Goal: Task Accomplishment & Management: Complete application form

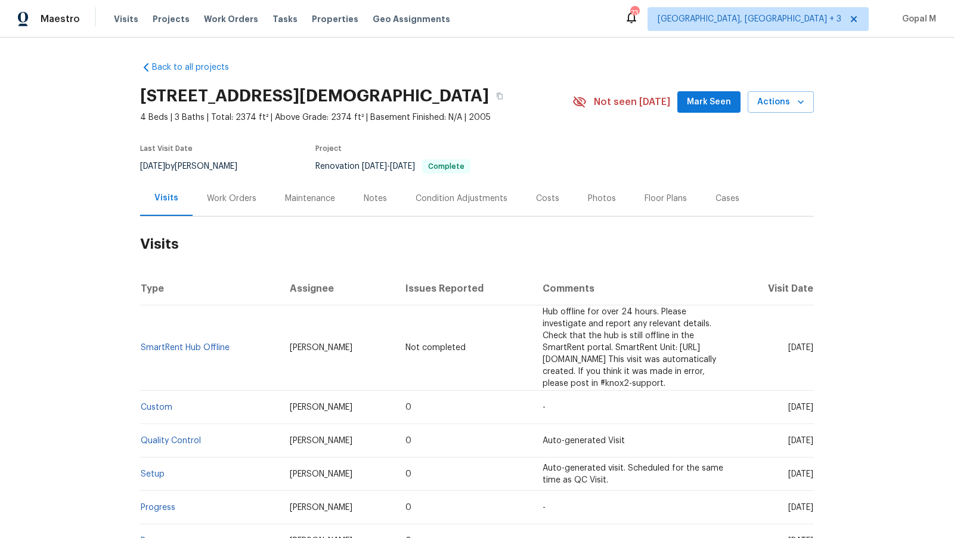
scroll to position [1, 0]
click at [239, 194] on div "Work Orders" at bounding box center [231, 197] width 49 height 12
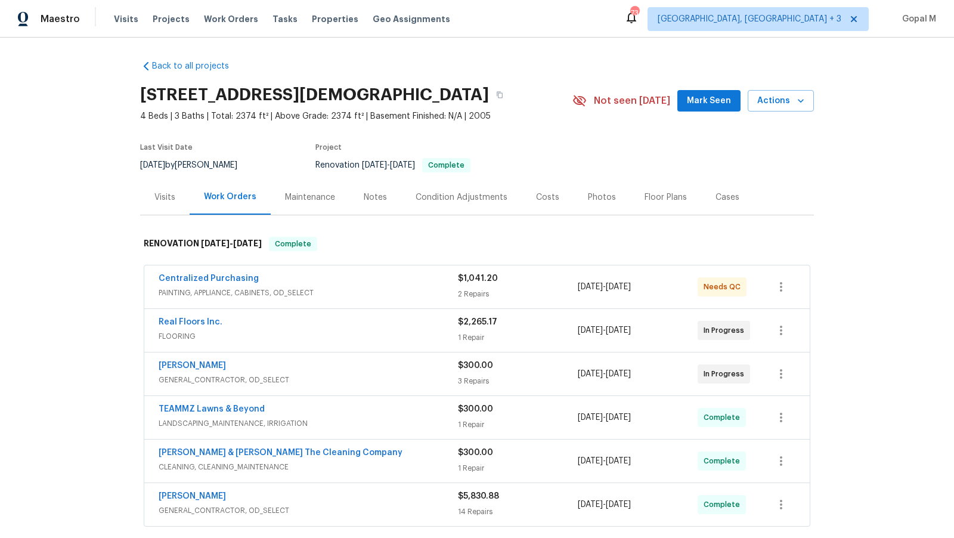
click at [562, 330] on div "$2,265.17 1 Repair" at bounding box center [518, 330] width 120 height 29
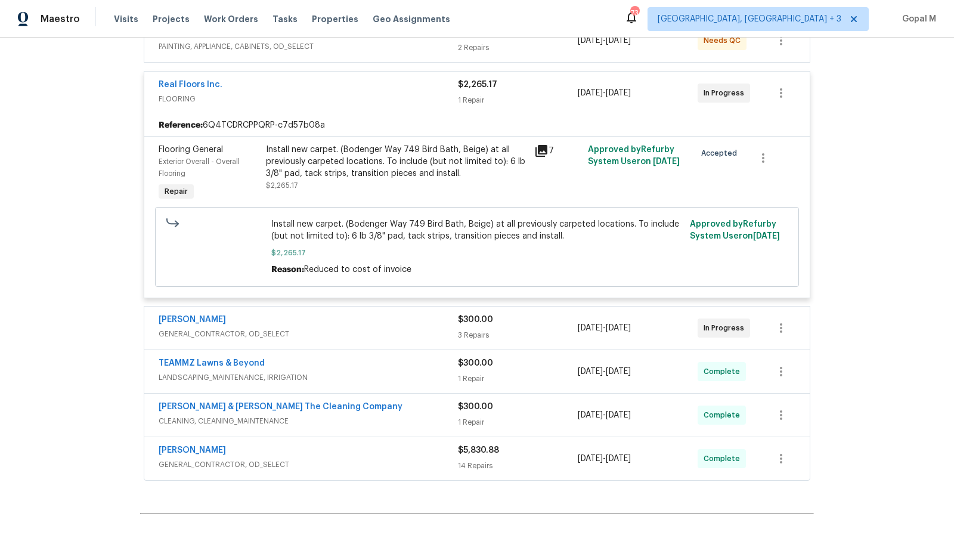
scroll to position [249, 0]
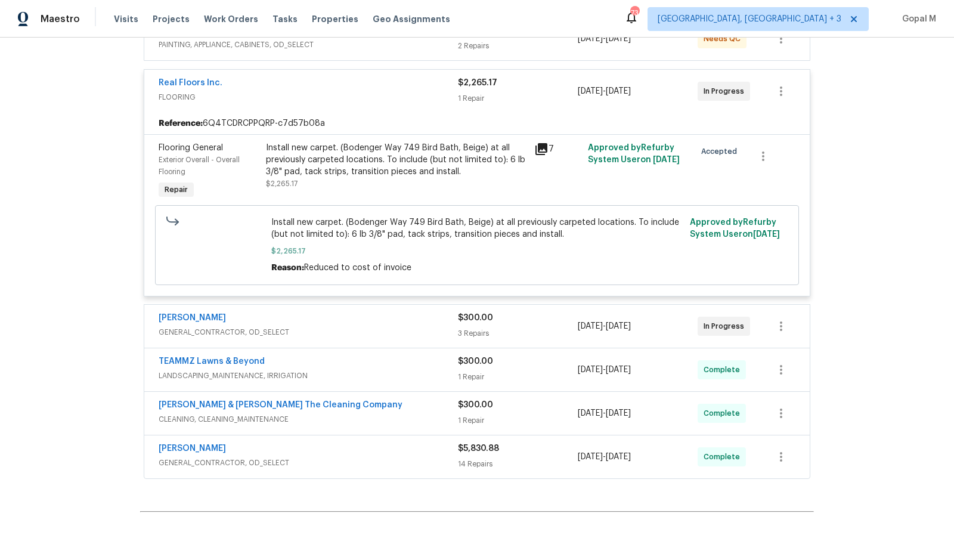
click at [522, 319] on div "$300.00" at bounding box center [518, 318] width 120 height 12
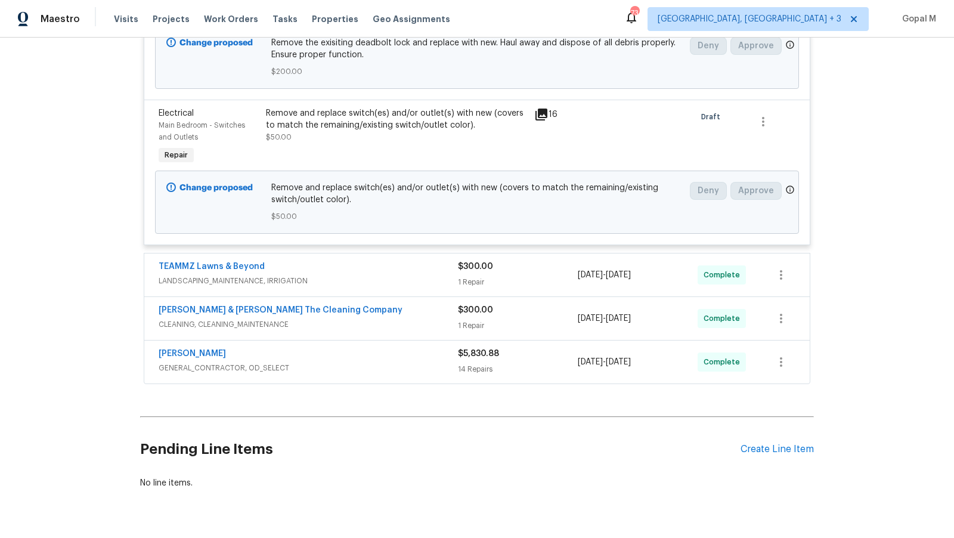
scroll to position [812, 0]
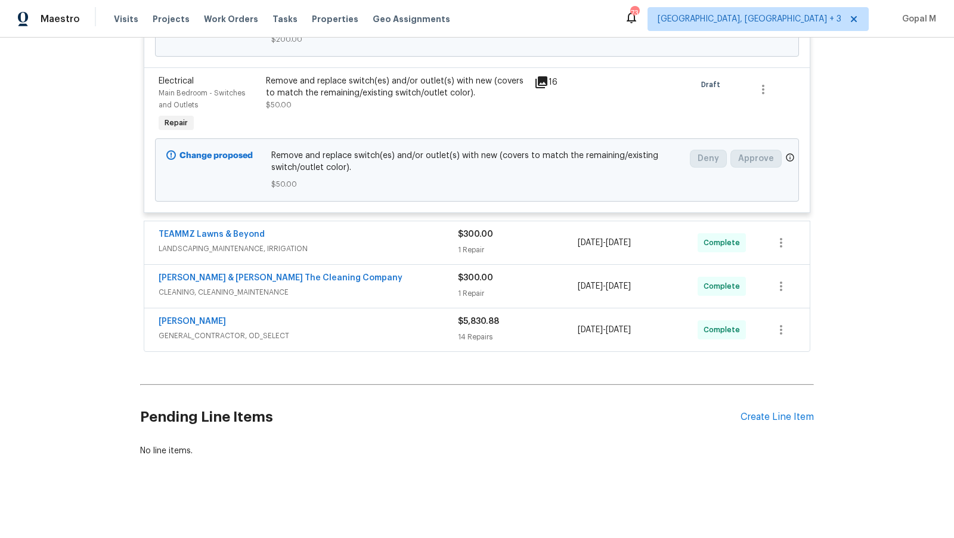
click at [540, 288] on div "$300.00 1 Repair" at bounding box center [518, 286] width 120 height 29
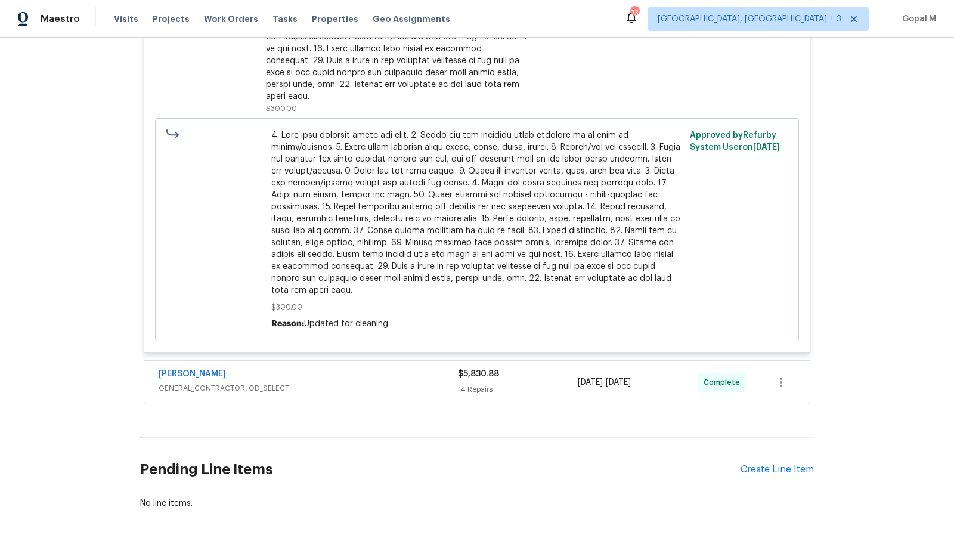
scroll to position [1358, 0]
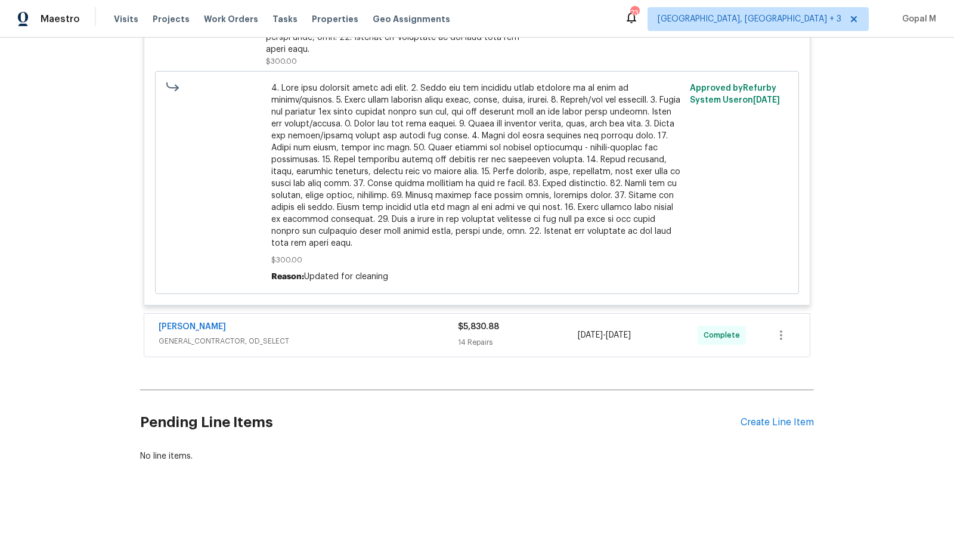
click at [562, 328] on div "$5,830.88" at bounding box center [518, 327] width 120 height 12
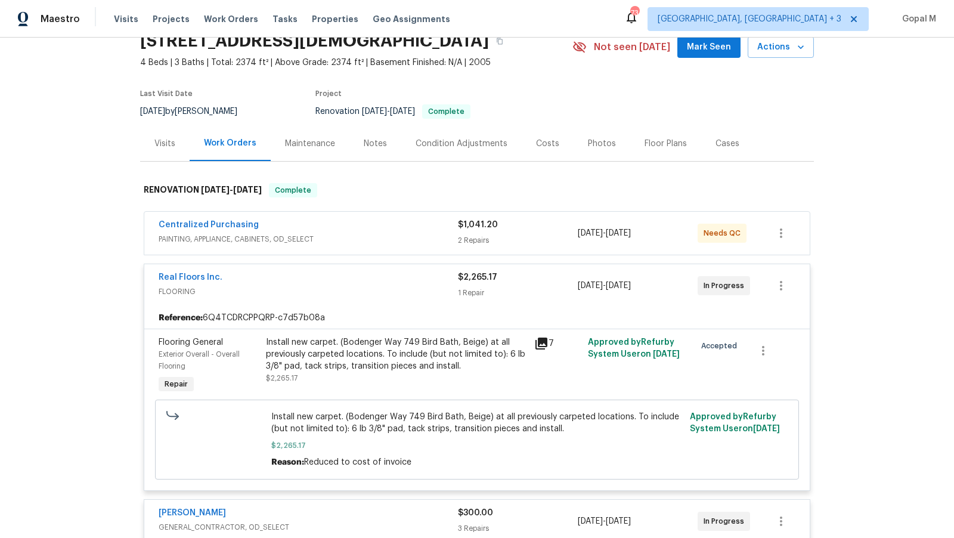
scroll to position [0, 0]
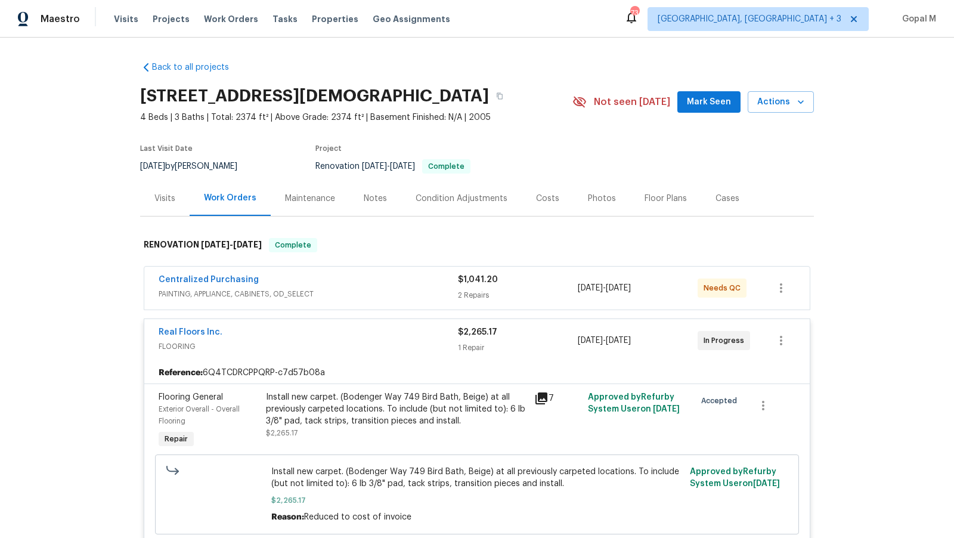
click at [573, 394] on div "7" at bounding box center [557, 398] width 47 height 14
click at [566, 405] on div "7" at bounding box center [558, 421] width 54 height 67
click at [566, 410] on div "7" at bounding box center [558, 421] width 54 height 67
click at [464, 409] on div "Install new carpet. (Bodenger Way 749 Bird Bath, Beige) at all previously carpe…" at bounding box center [396, 409] width 261 height 36
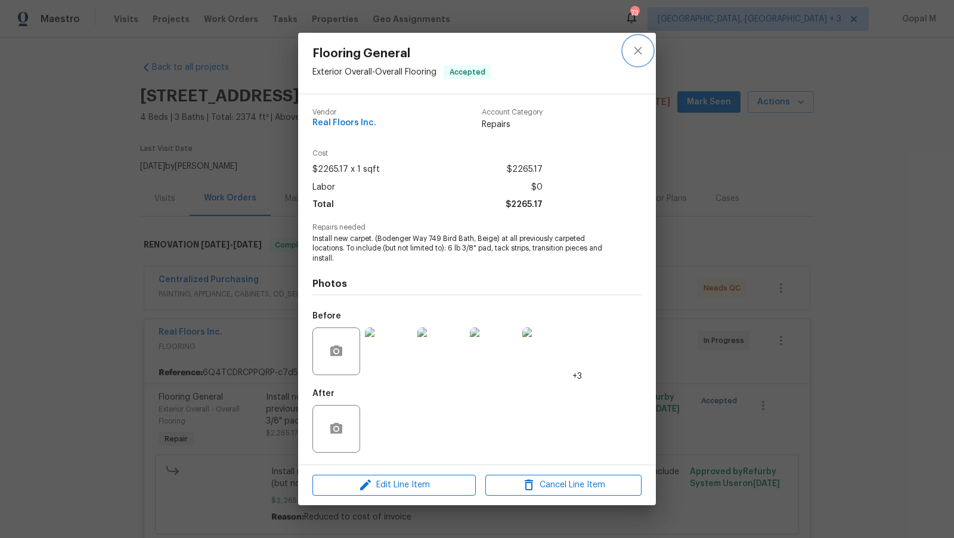
click at [634, 47] on icon "close" at bounding box center [638, 51] width 14 height 14
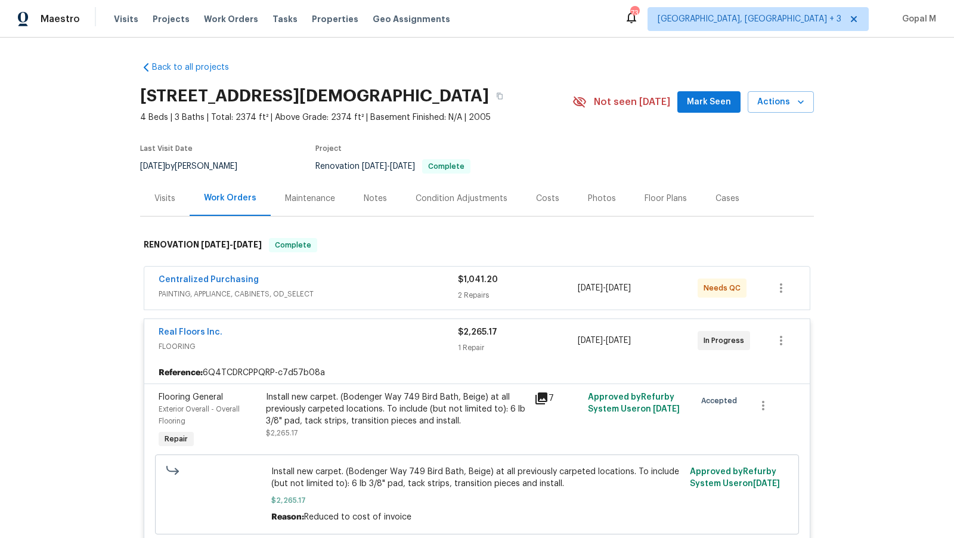
click at [565, 408] on div "7" at bounding box center [558, 421] width 54 height 67
click at [566, 416] on div "7" at bounding box center [558, 421] width 54 height 67
click at [163, 193] on div "Visits" at bounding box center [164, 199] width 21 height 12
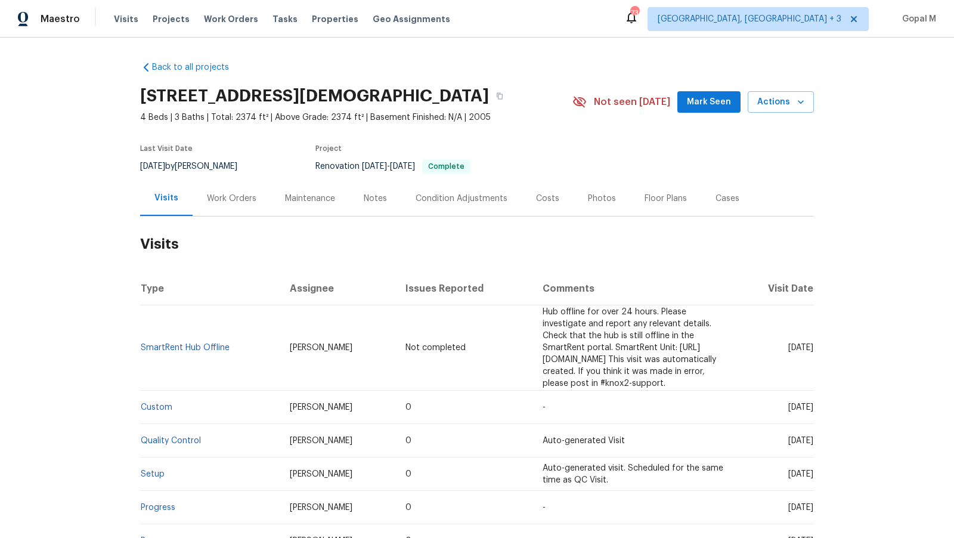
click at [727, 197] on div "Cases" at bounding box center [728, 199] width 24 height 12
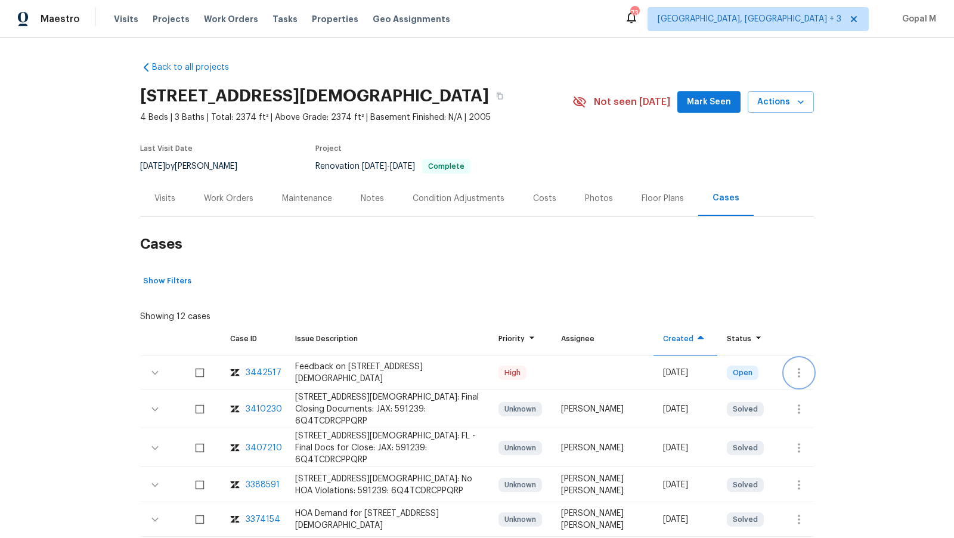
click at [797, 366] on icon "button" at bounding box center [799, 373] width 14 height 14
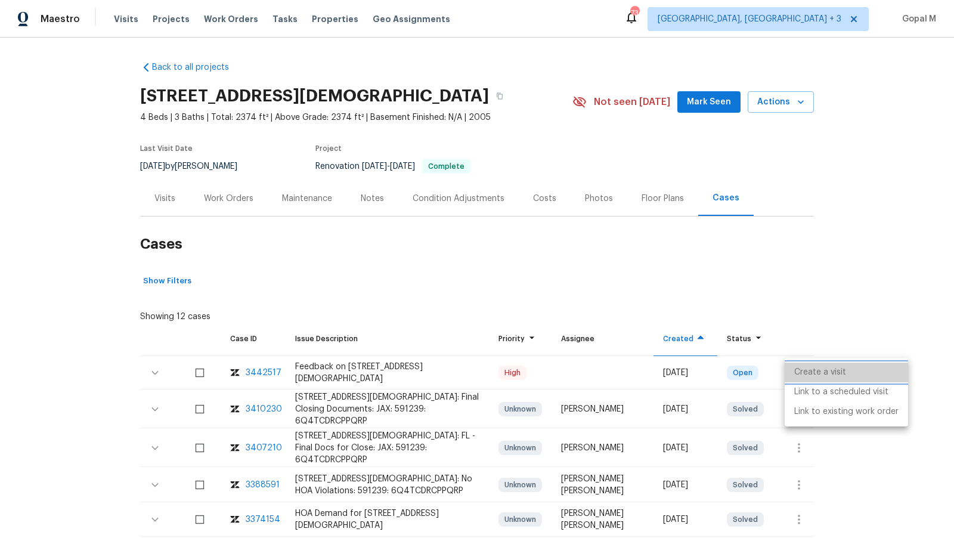
click at [866, 366] on li "Create a visit" at bounding box center [846, 373] width 123 height 20
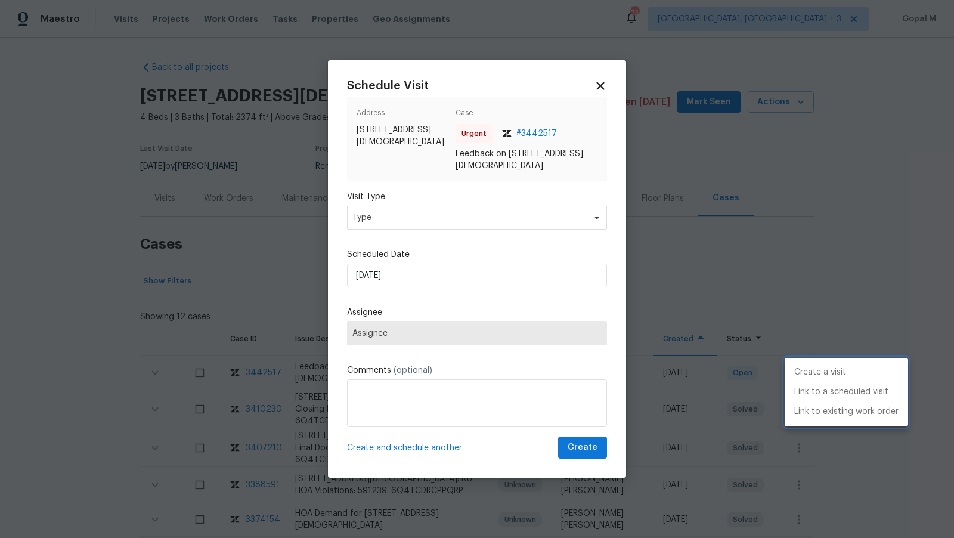
click at [489, 215] on div at bounding box center [477, 269] width 954 height 538
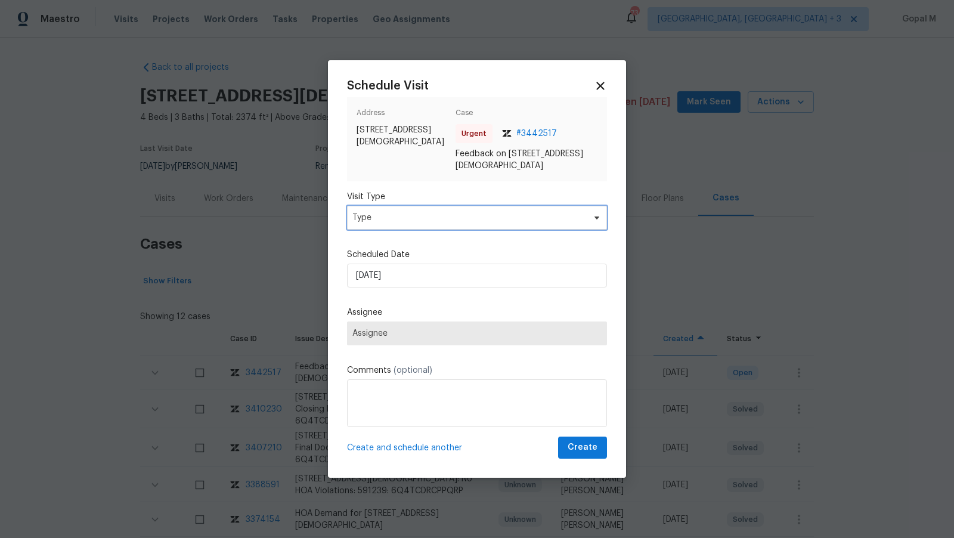
click at [489, 215] on span "Type" at bounding box center [468, 218] width 232 height 12
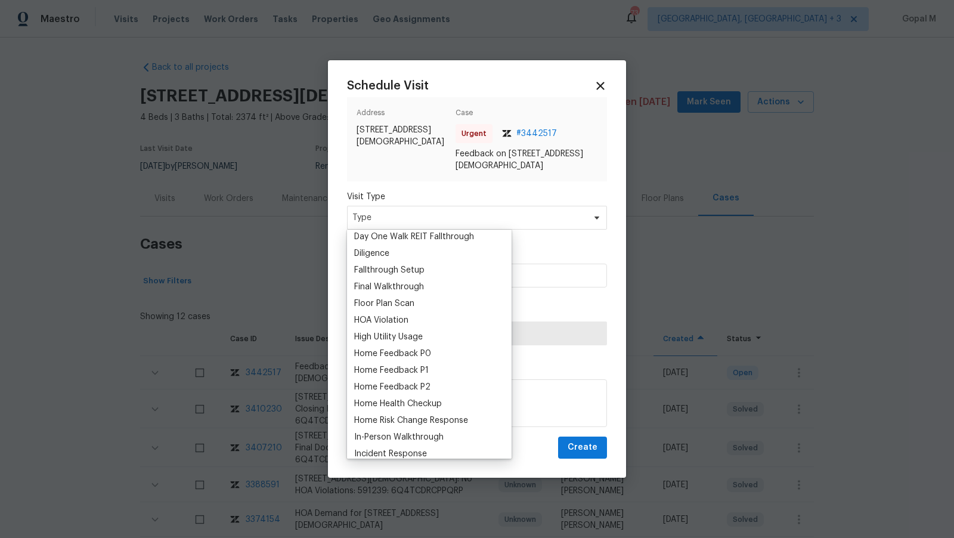
scroll to position [259, 0]
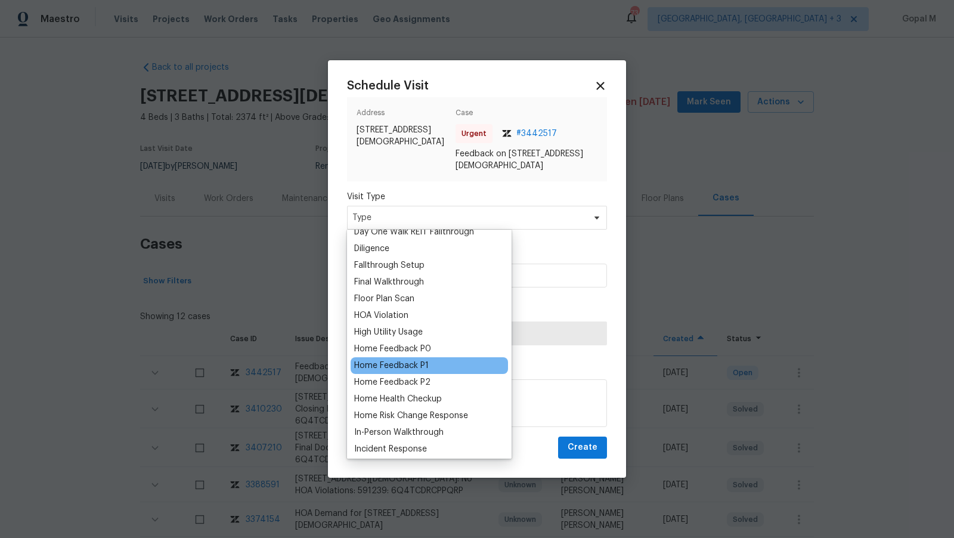
click at [405, 367] on div "Home Feedback P1" at bounding box center [391, 366] width 75 height 12
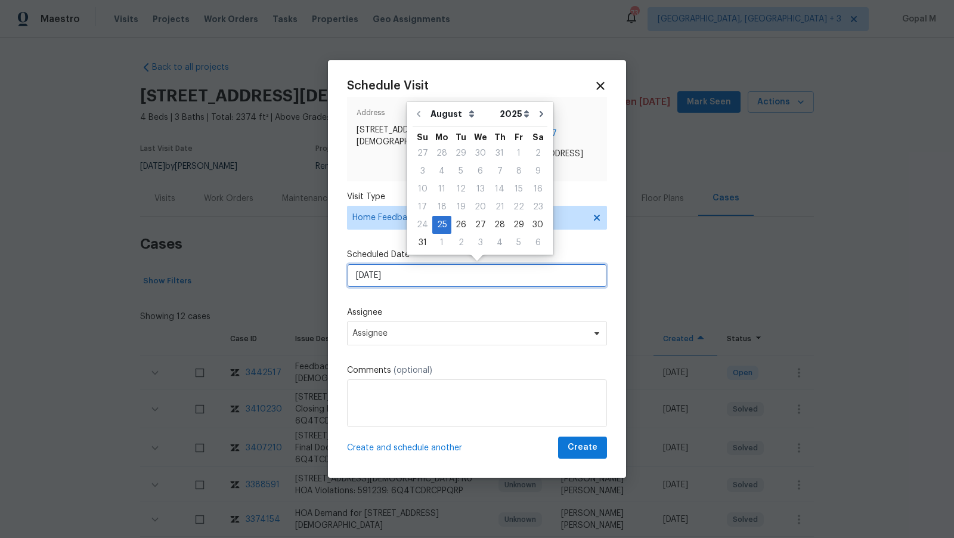
click at [440, 278] on input "25/08/2025" at bounding box center [477, 276] width 260 height 24
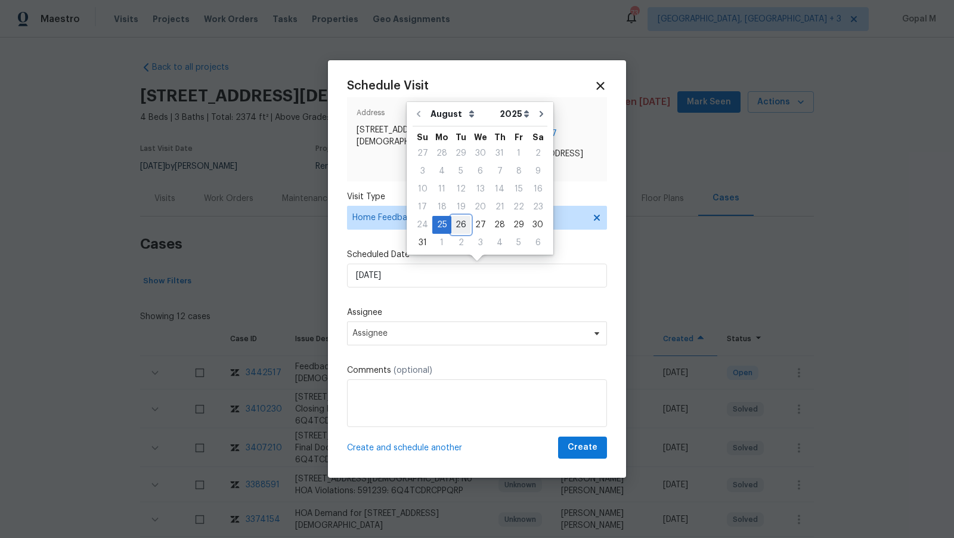
click at [457, 221] on div "26" at bounding box center [460, 224] width 19 height 17
type input "26/08/2025"
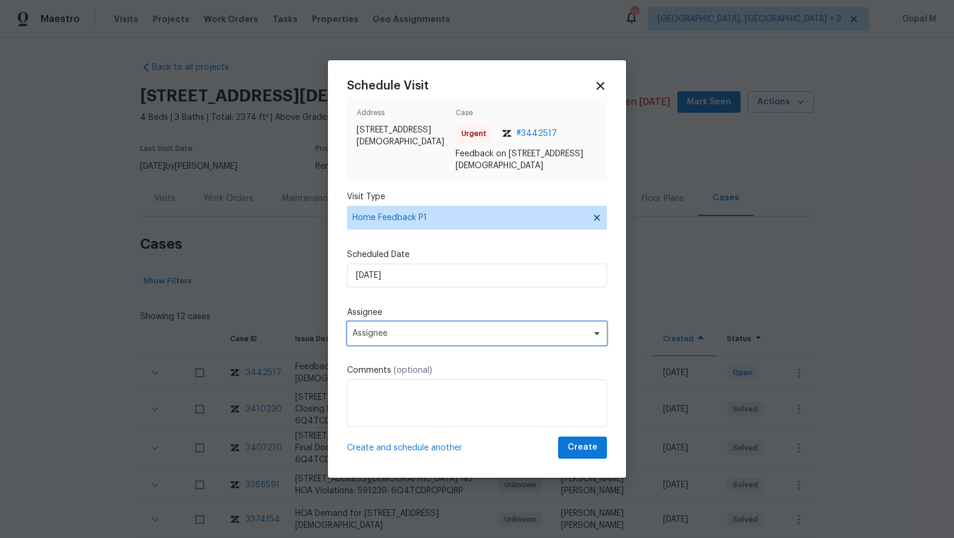
click at [435, 329] on span "Assignee" at bounding box center [469, 334] width 234 height 10
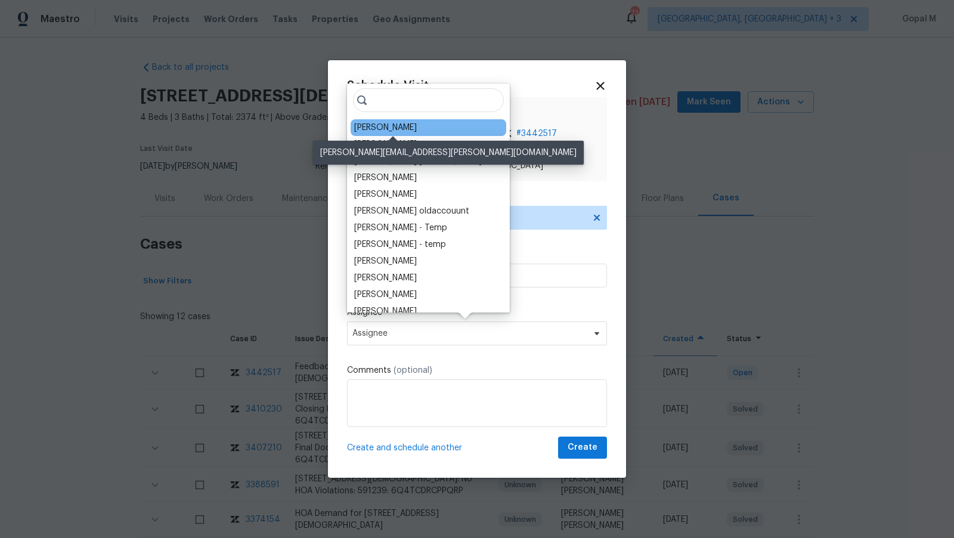
click at [410, 131] on div "Melissa Mossbrooks" at bounding box center [385, 128] width 63 height 12
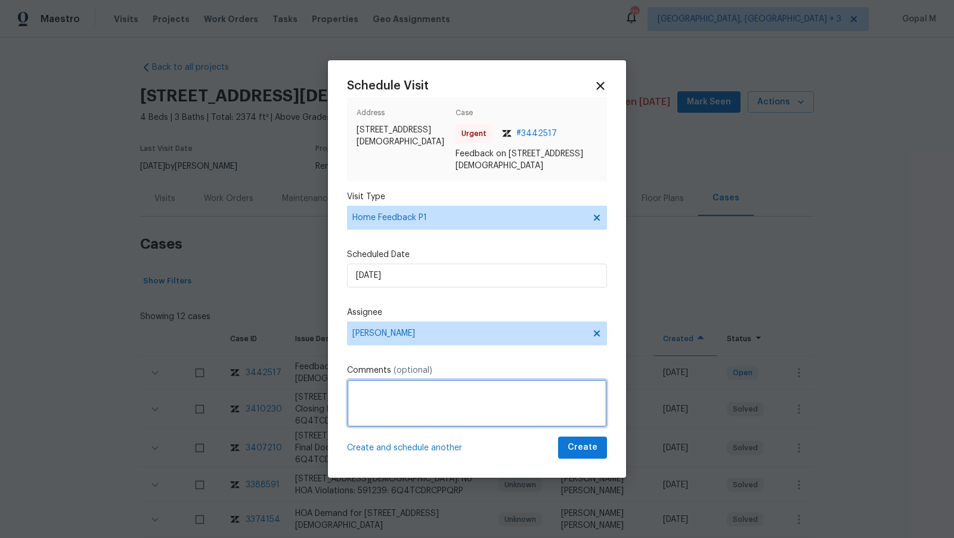
click at [422, 412] on textarea at bounding box center [477, 403] width 260 height 48
paste textarea "The home has a smell like someone smoked in the home"
type textarea "The home has a smell like someone has smoked in the home. Please address this i…"
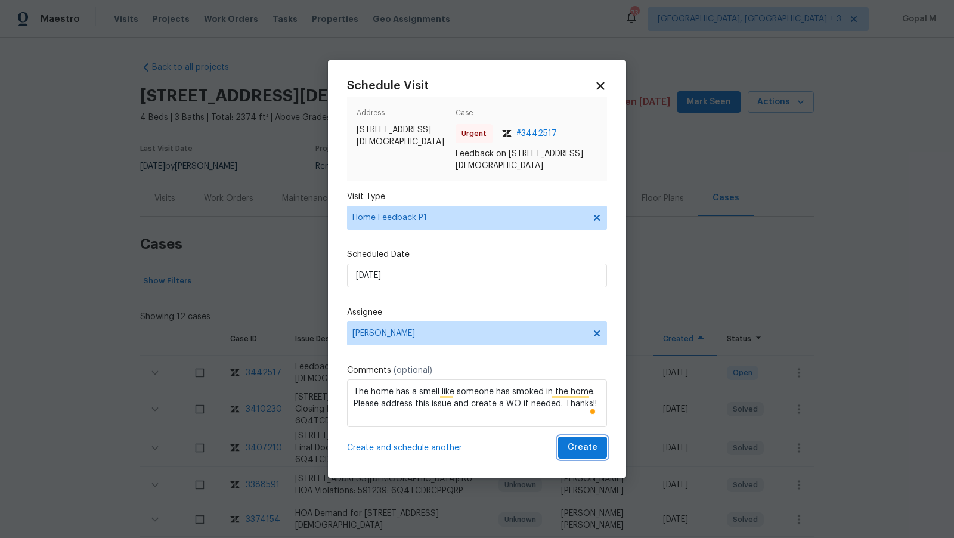
click at [566, 448] on button "Create" at bounding box center [582, 447] width 49 height 22
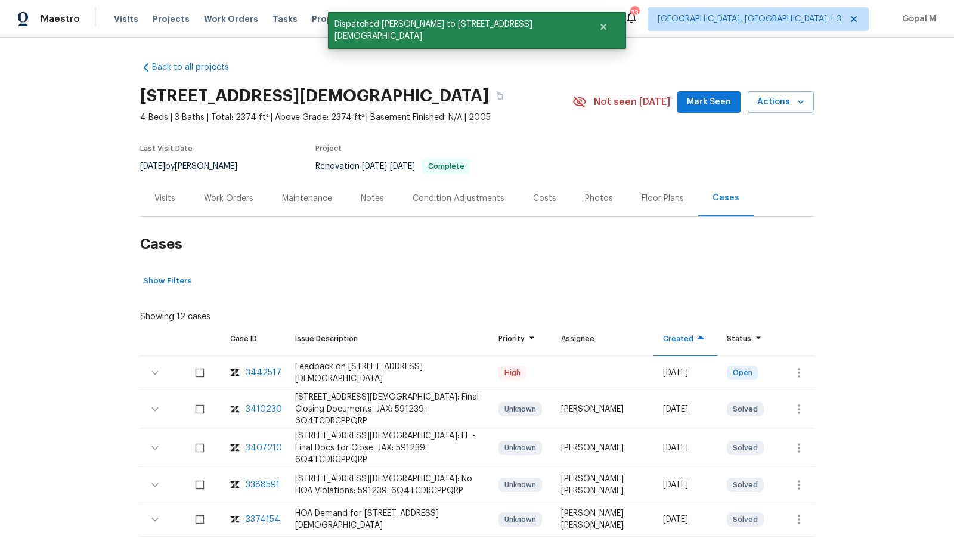
click at [165, 197] on div "Visits" at bounding box center [164, 199] width 21 height 12
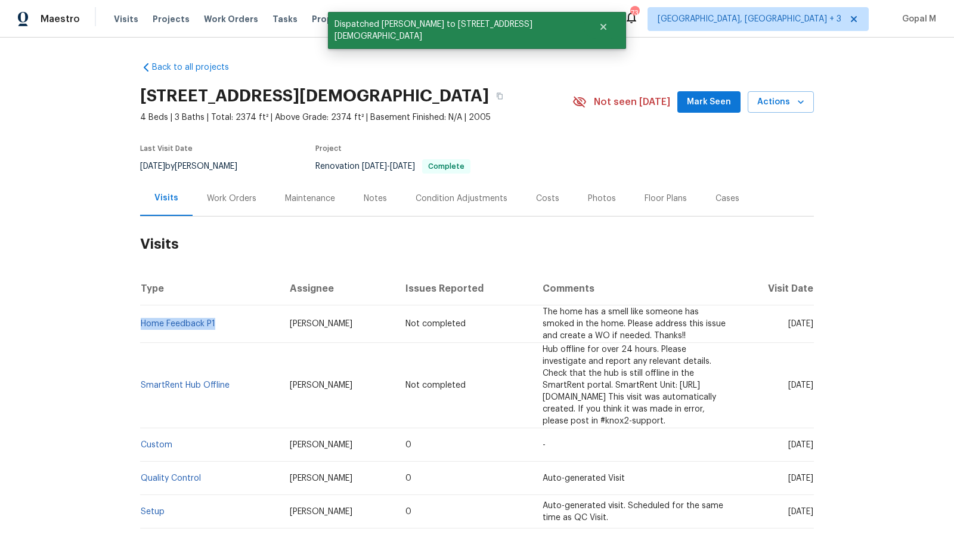
drag, startPoint x: 217, startPoint y: 324, endPoint x: 141, endPoint y: 326, distance: 75.7
click at [141, 326] on td "Home Feedback P1" at bounding box center [210, 324] width 140 height 38
copy link "Home Feedback P1"
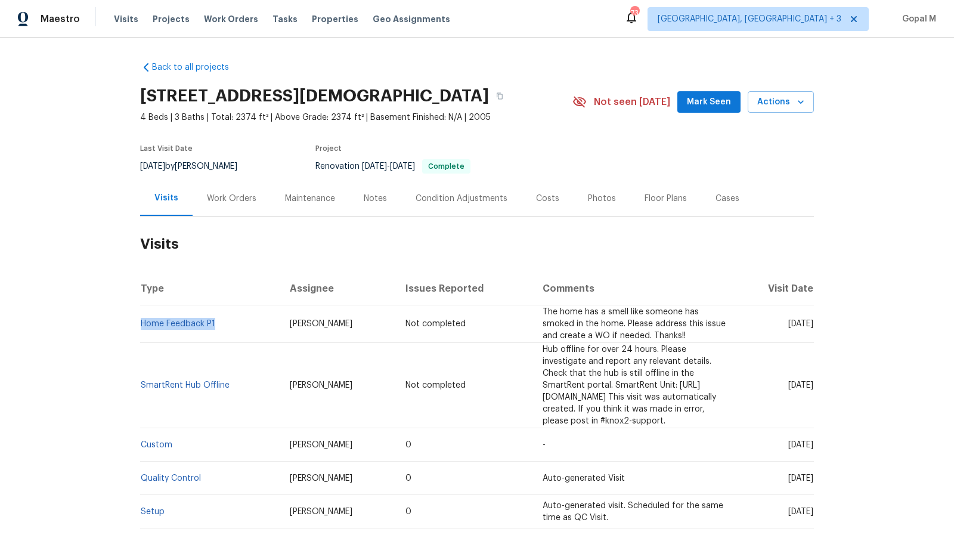
drag, startPoint x: 180, startPoint y: 166, endPoint x: 140, endPoint y: 166, distance: 39.9
click at [140, 166] on span "8/20/2025" at bounding box center [152, 166] width 25 height 8
copy span "8/20/2025"
click at [226, 199] on div "Work Orders" at bounding box center [231, 199] width 49 height 12
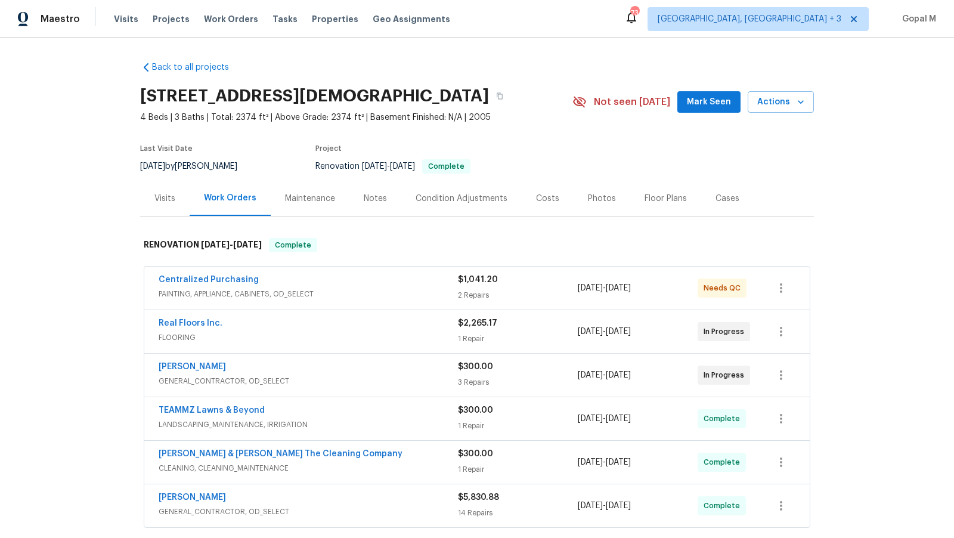
drag, startPoint x: 667, startPoint y: 286, endPoint x: 580, endPoint y: 292, distance: 87.3
click at [580, 292] on div "8/13/2025 - 8/13/2025" at bounding box center [638, 288] width 120 height 29
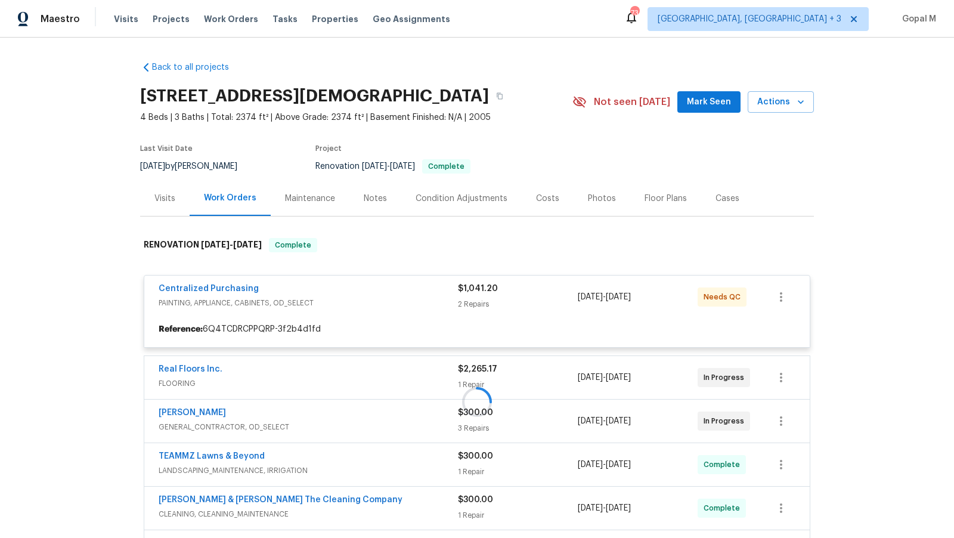
copy span "8/13/2025 - 8/13/2025"
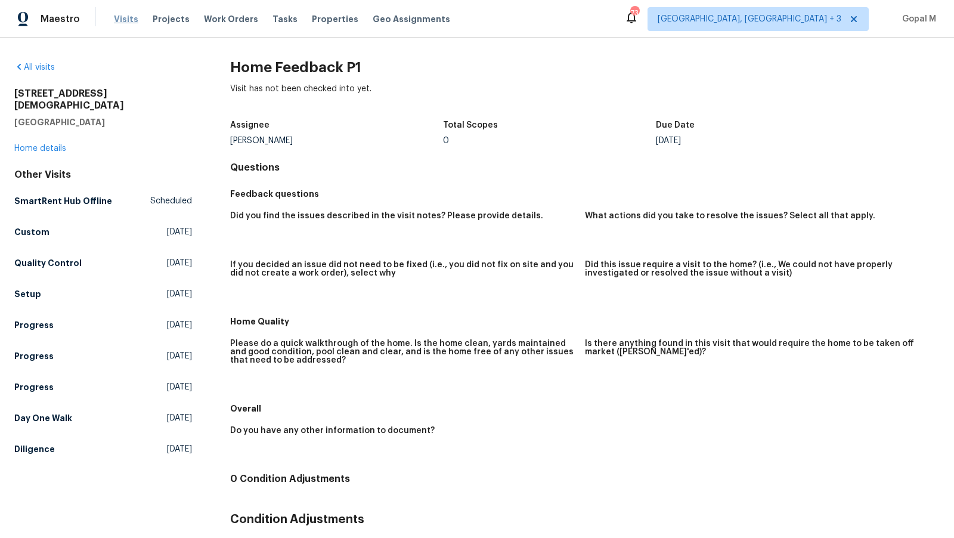
click at [124, 20] on span "Visits" at bounding box center [126, 19] width 24 height 12
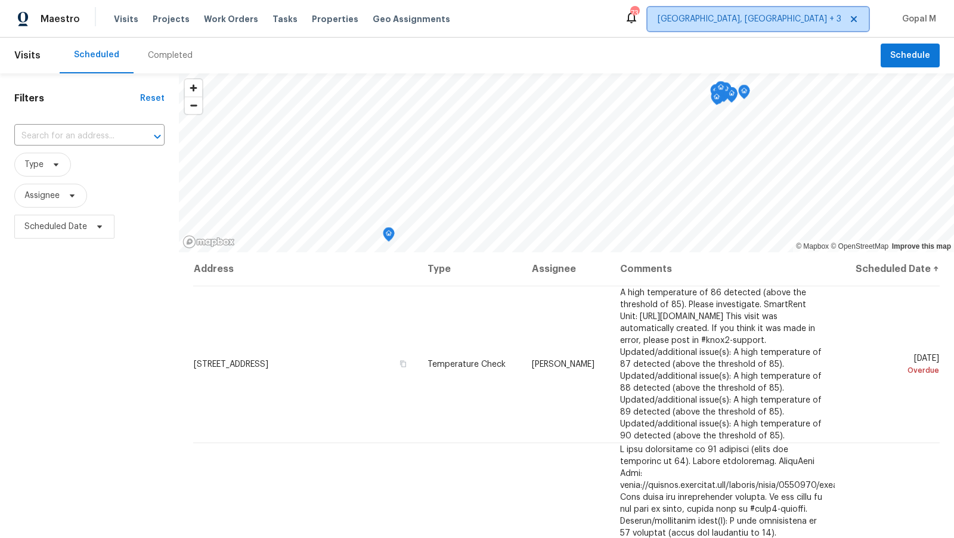
click at [803, 14] on span "Albuquerque, NM + 3" at bounding box center [750, 19] width 184 height 12
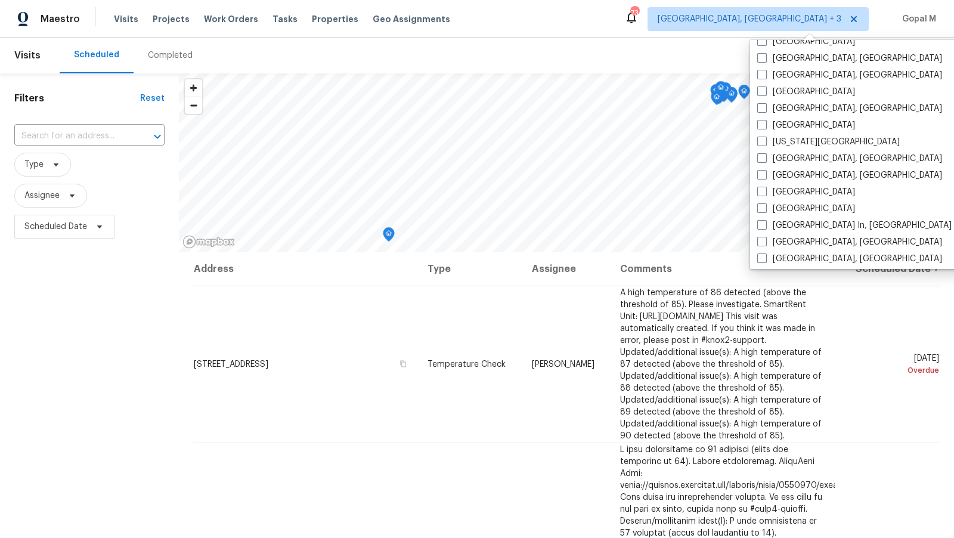
scroll to position [373, 0]
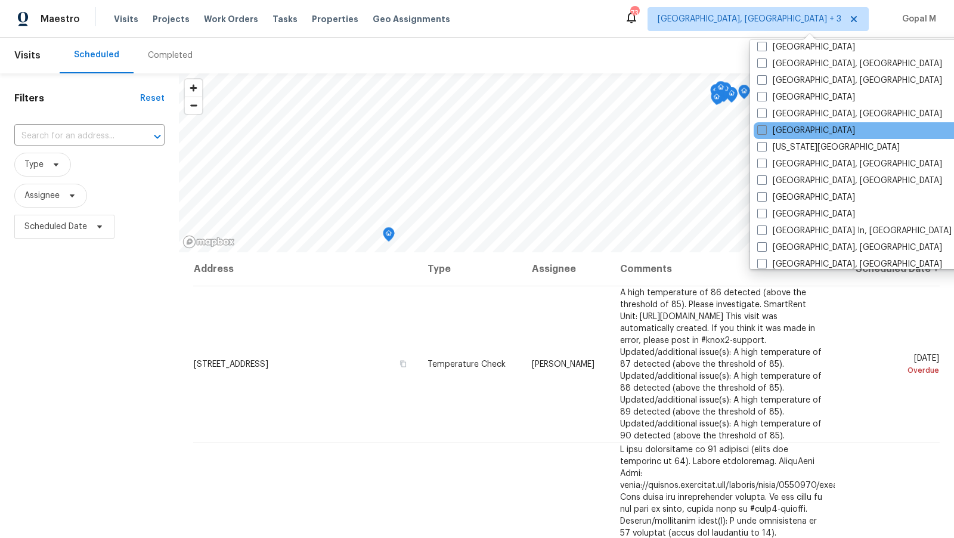
click at [794, 134] on label "Jacksonville" at bounding box center [806, 131] width 98 height 12
click at [765, 132] on input "Jacksonville" at bounding box center [761, 129] width 8 height 8
checkbox input "true"
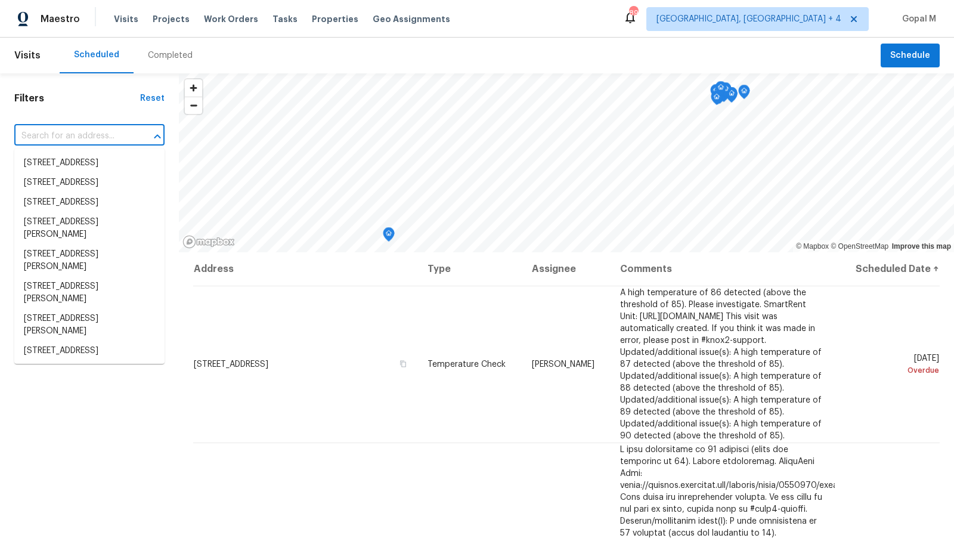
click at [112, 132] on input "text" at bounding box center [72, 136] width 117 height 18
paste input "680 Lady Lake Rd W, Jacksonville, FL 32218"
type input "680 Lady Lake Rd W, Jacksonville, FL 32218"
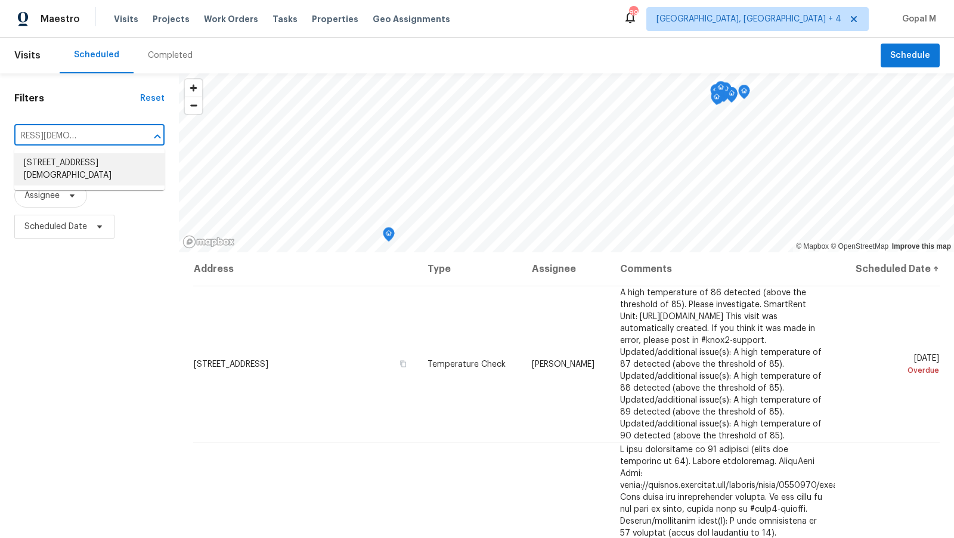
click at [113, 165] on li "680 Lady Lake Rd W, Jacksonville, FL 32218" at bounding box center [89, 169] width 150 height 32
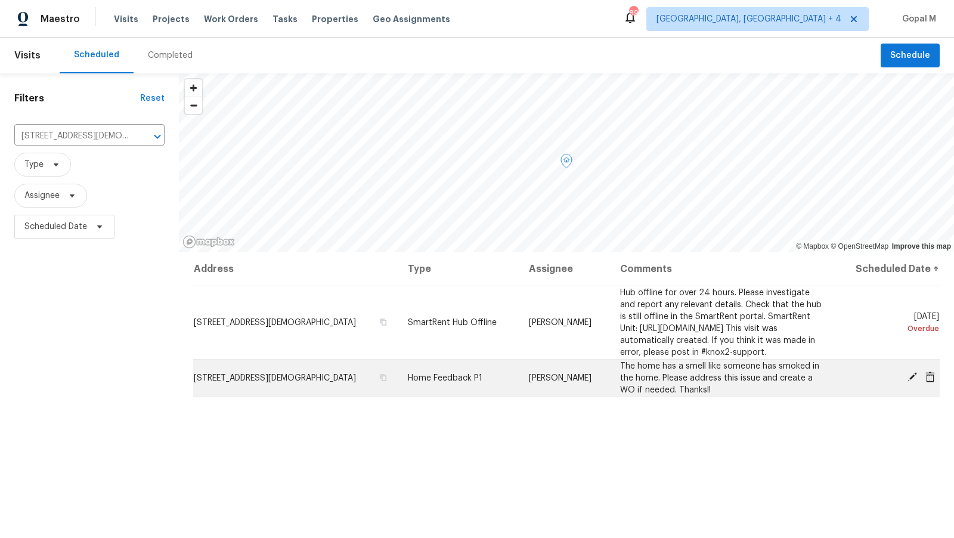
click at [912, 375] on icon at bounding box center [913, 377] width 10 height 10
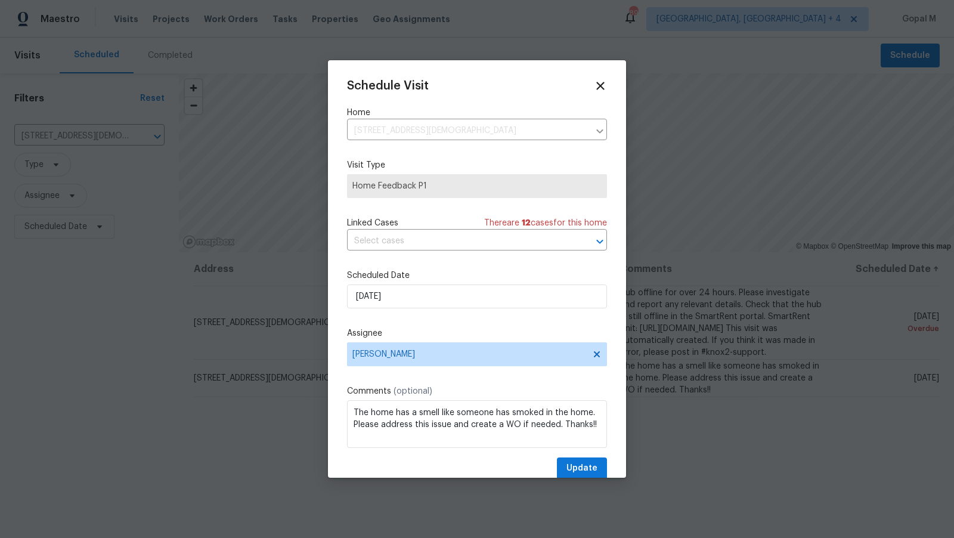
click at [429, 184] on span "Home Feedback P1" at bounding box center [476, 186] width 249 height 12
click at [411, 423] on textarea "The home has a smell like someone has smoked in the home. Please address this i…" at bounding box center [477, 424] width 260 height 48
click at [602, 86] on icon at bounding box center [600, 86] width 8 height 8
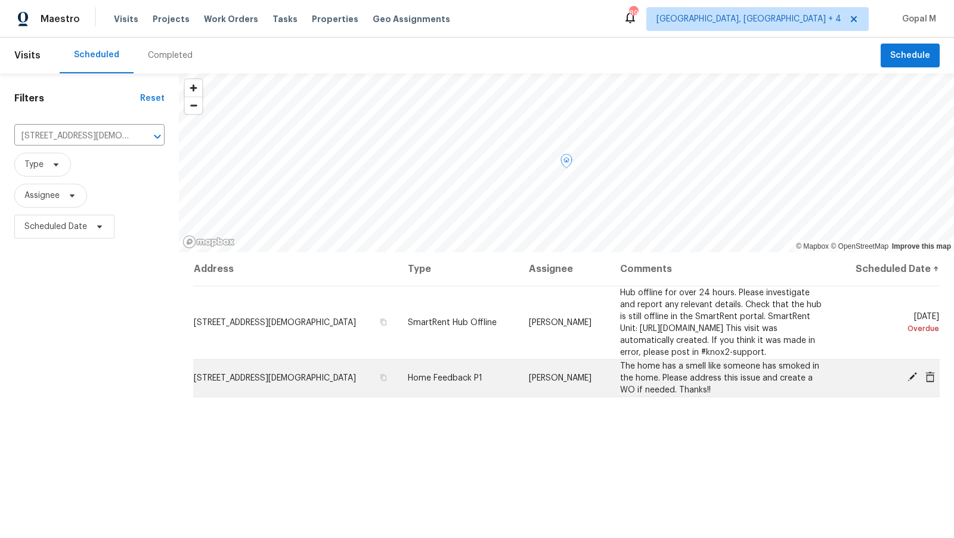
click at [933, 375] on icon at bounding box center [930, 376] width 10 height 11
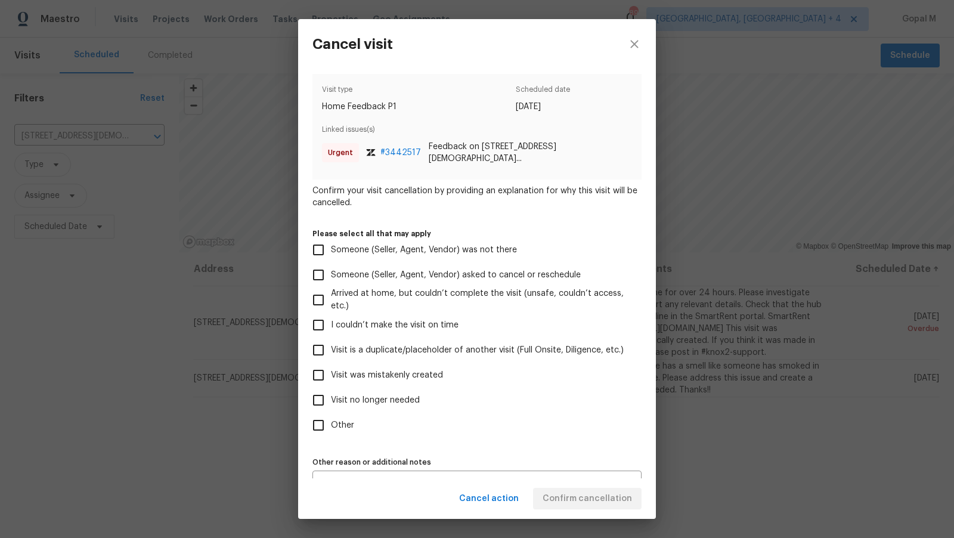
click at [317, 417] on input "Other" at bounding box center [318, 425] width 25 height 25
checkbox input "true"
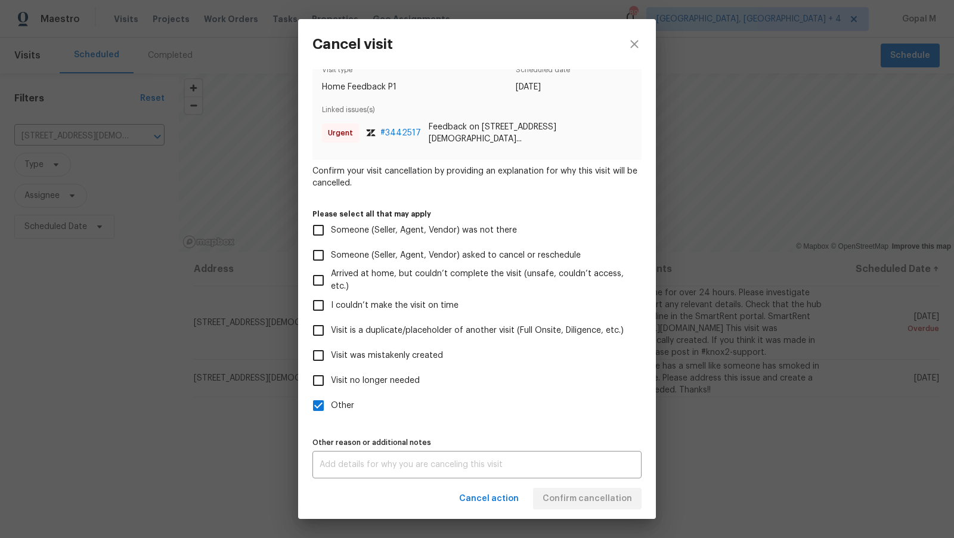
click at [321, 351] on input "Visit was mistakenly created" at bounding box center [318, 355] width 25 height 25
checkbox input "true"
click at [319, 405] on input "Other" at bounding box center [318, 405] width 25 height 25
checkbox input "false"
click at [596, 499] on span "Confirm cancellation" at bounding box center [587, 498] width 89 height 15
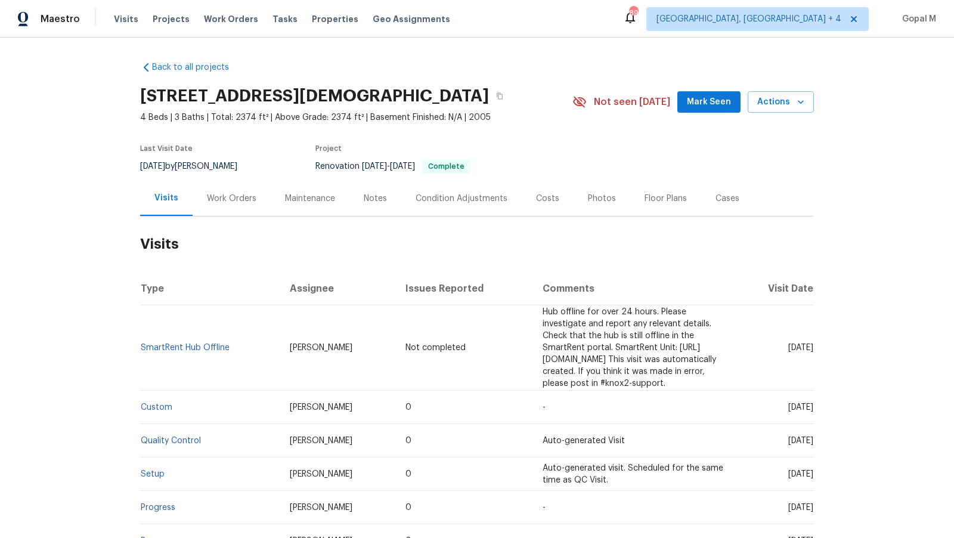
click at [729, 199] on div "Cases" at bounding box center [728, 199] width 24 height 12
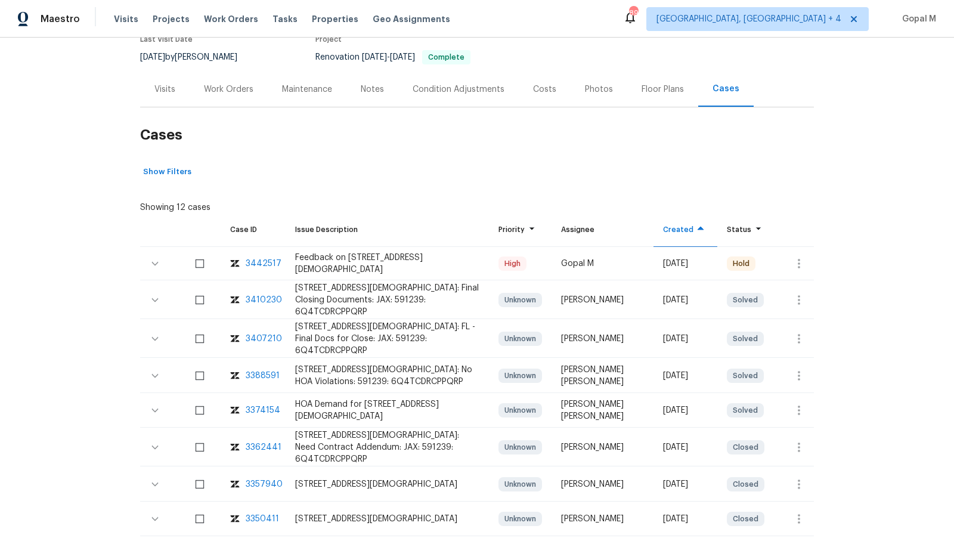
scroll to position [110, 0]
click at [800, 261] on icon "button" at bounding box center [799, 263] width 2 height 10
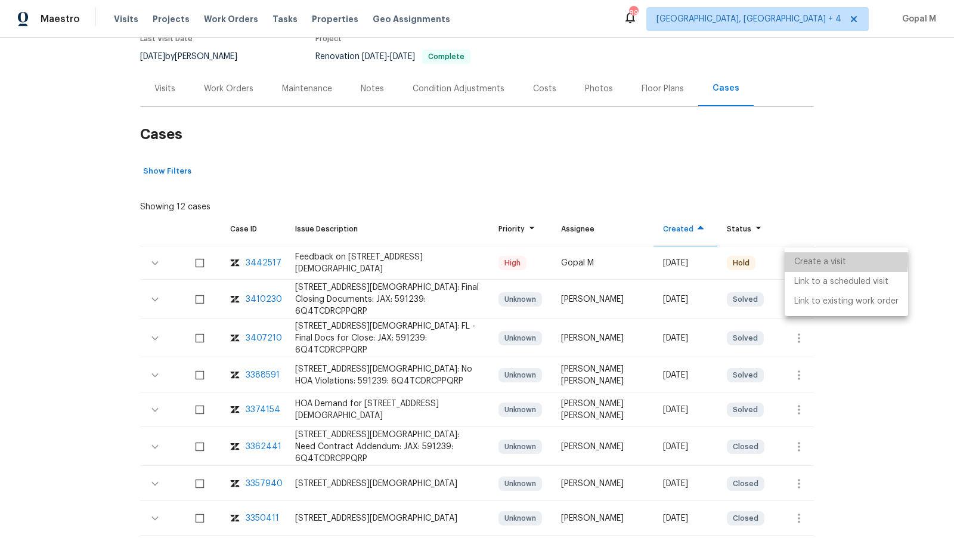
click at [800, 261] on li "Create a visit" at bounding box center [846, 262] width 123 height 20
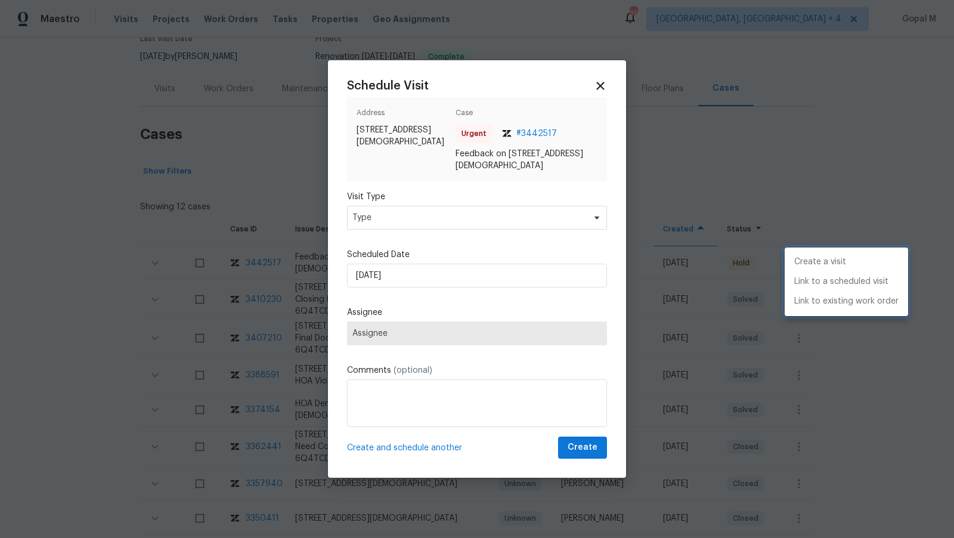
click at [504, 215] on div at bounding box center [477, 269] width 954 height 538
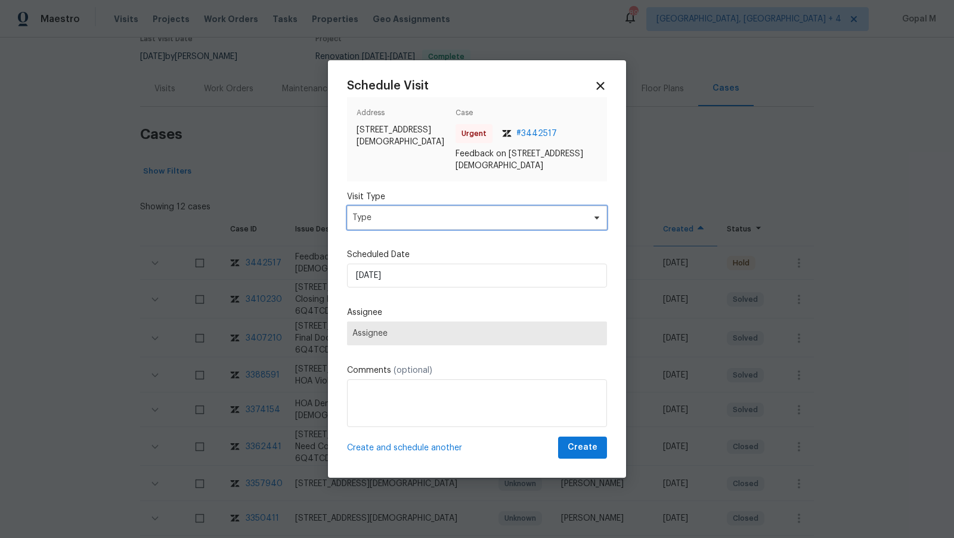
click at [504, 215] on span "Type" at bounding box center [468, 218] width 232 height 12
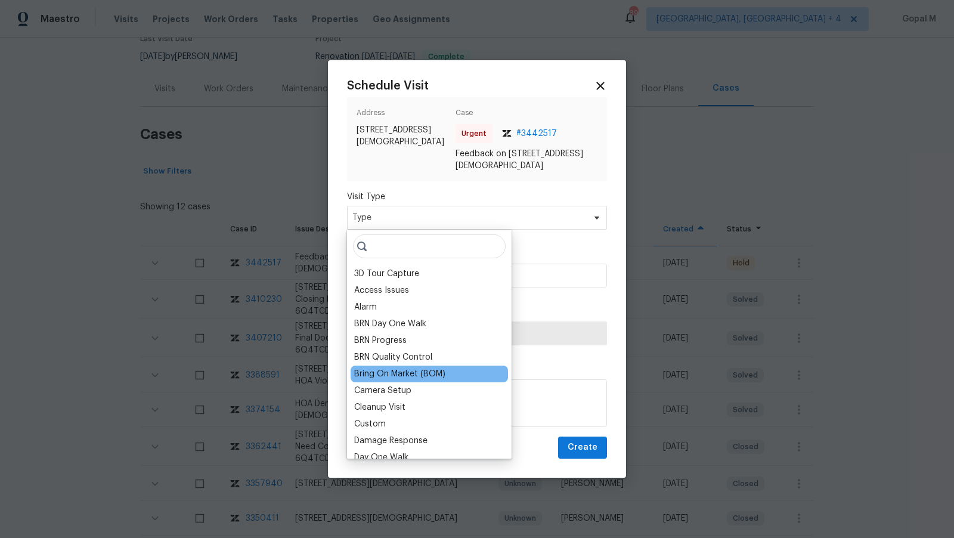
scroll to position [216, 0]
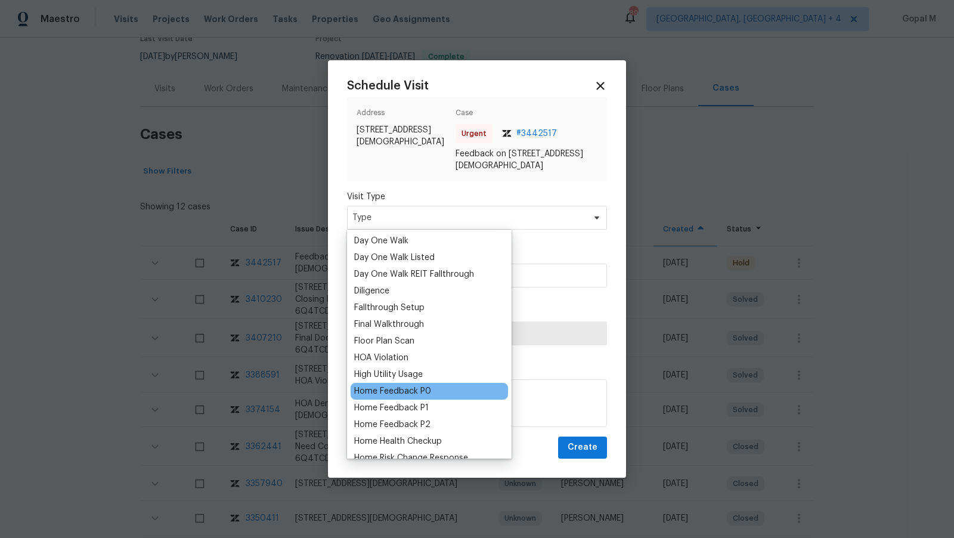
click at [412, 383] on div "Home Feedback P0" at bounding box center [429, 391] width 157 height 17
click at [412, 392] on div "Home Feedback P0" at bounding box center [392, 391] width 77 height 12
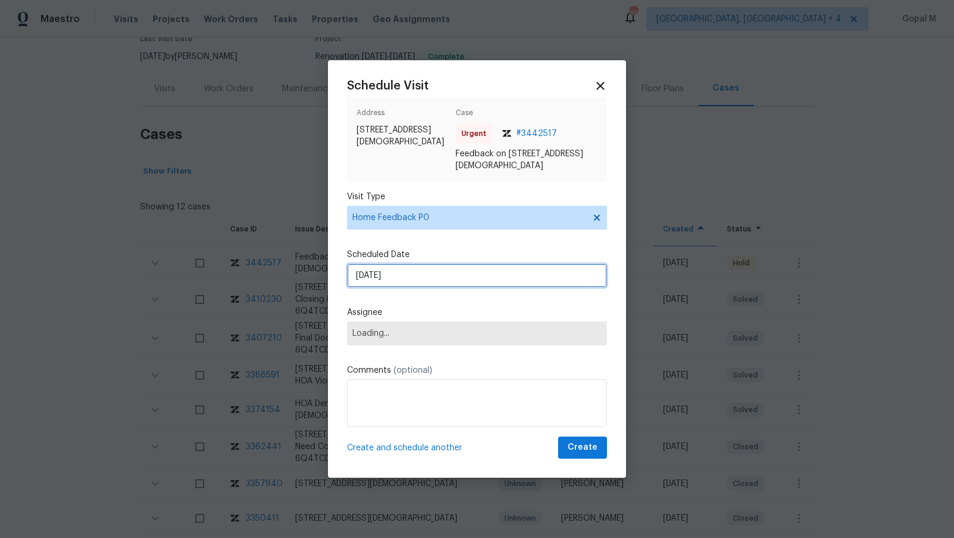
click at [433, 274] on input "25/08/2025" at bounding box center [477, 276] width 260 height 24
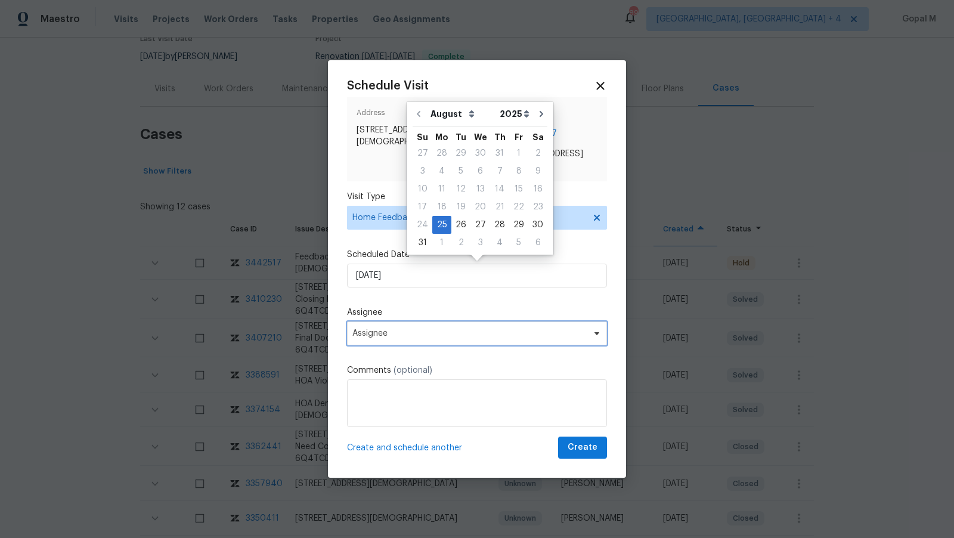
click at [438, 333] on span "Assignee" at bounding box center [469, 334] width 234 height 10
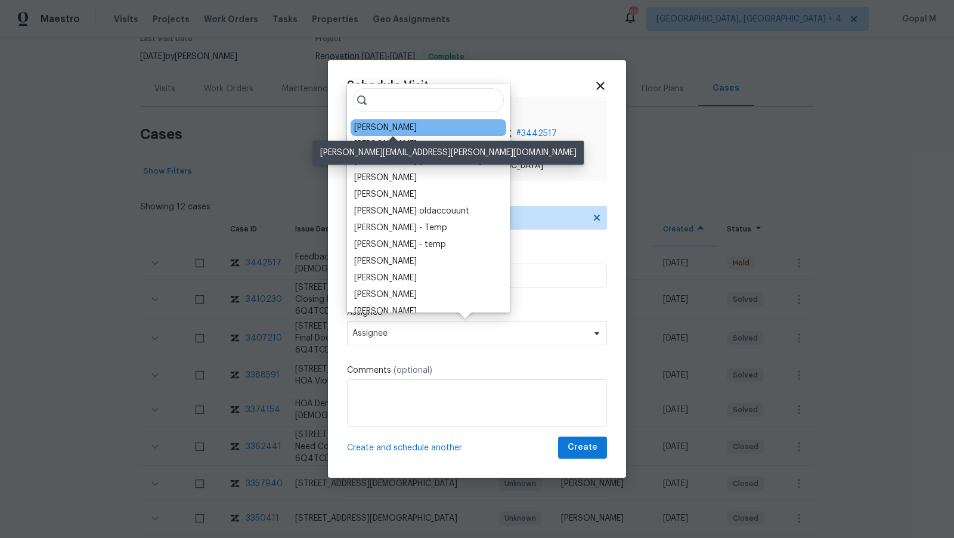
click at [377, 127] on div "Melissa Mossbrooks" at bounding box center [385, 128] width 63 height 12
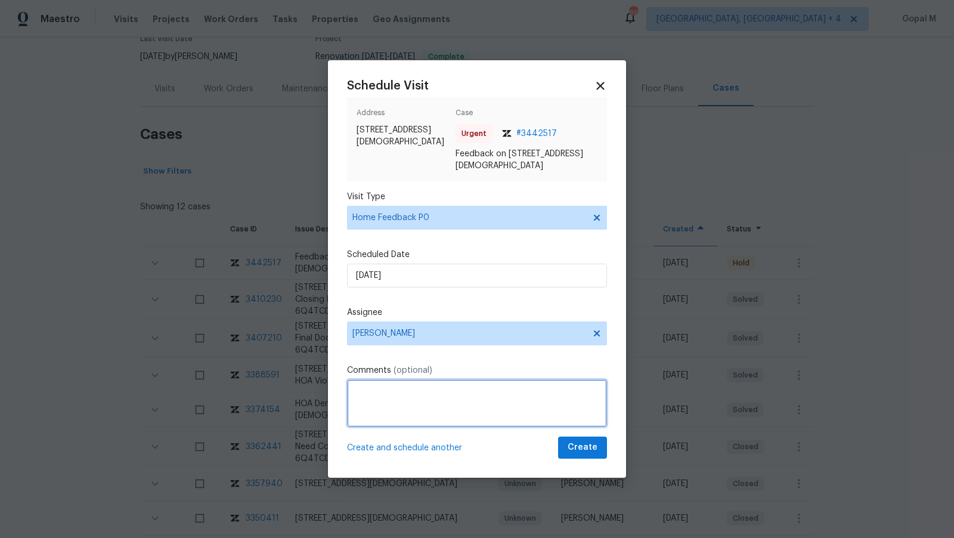
click at [370, 422] on textarea at bounding box center [477, 403] width 260 height 48
paste textarea "The home has a smell like someone has smoked in the home. Please address this i…"
type textarea "The home has a smell like someone has smoked in the home. Please address this i…"
click at [368, 390] on textarea "The home has a smell like someone has smoked in the home. Please address this i…" at bounding box center [477, 403] width 260 height 48
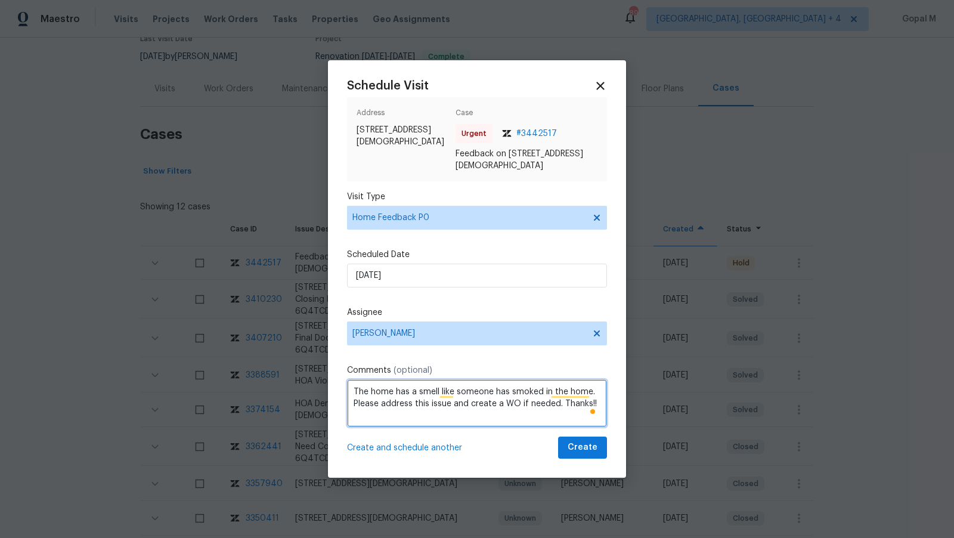
click at [368, 390] on textarea "The home has a smell like someone has smoked in the home. Please address this i…" at bounding box center [477, 403] width 260 height 48
click at [532, 402] on textarea "The home has a smell like someone has smoked in the home. Please address this i…" at bounding box center [477, 403] width 260 height 48
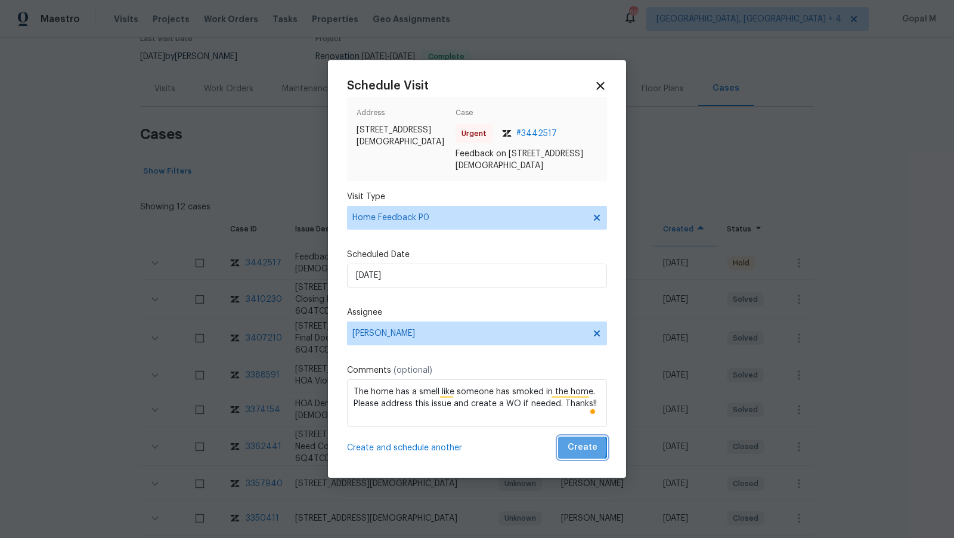
click at [562, 447] on button "Create" at bounding box center [582, 447] width 49 height 22
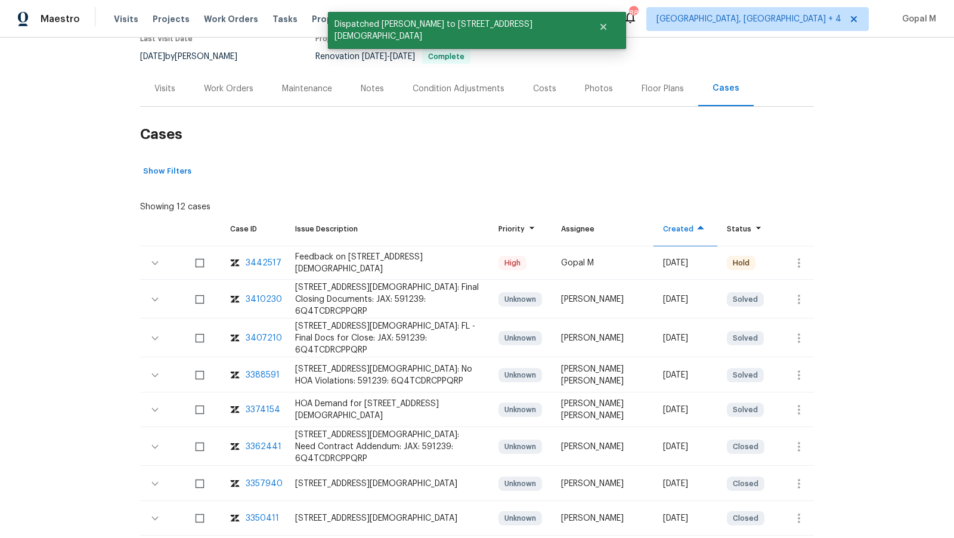
click at [163, 89] on div "Visits" at bounding box center [164, 89] width 21 height 12
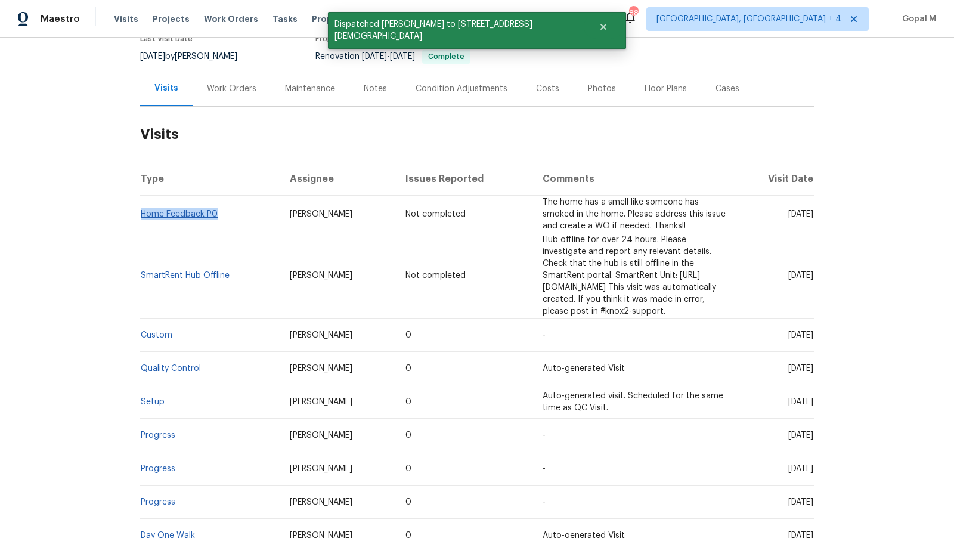
drag, startPoint x: 219, startPoint y: 211, endPoint x: 141, endPoint y: 212, distance: 78.1
click at [141, 212] on td "Home Feedback P0" at bounding box center [210, 215] width 140 height 38
copy link "Home Feedback P0"
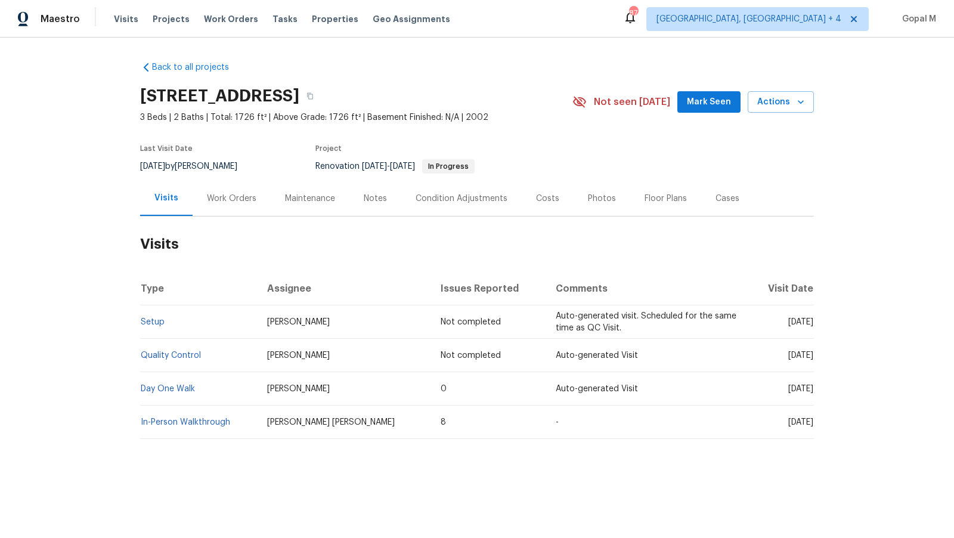
click at [244, 200] on div "Work Orders" at bounding box center [231, 199] width 49 height 12
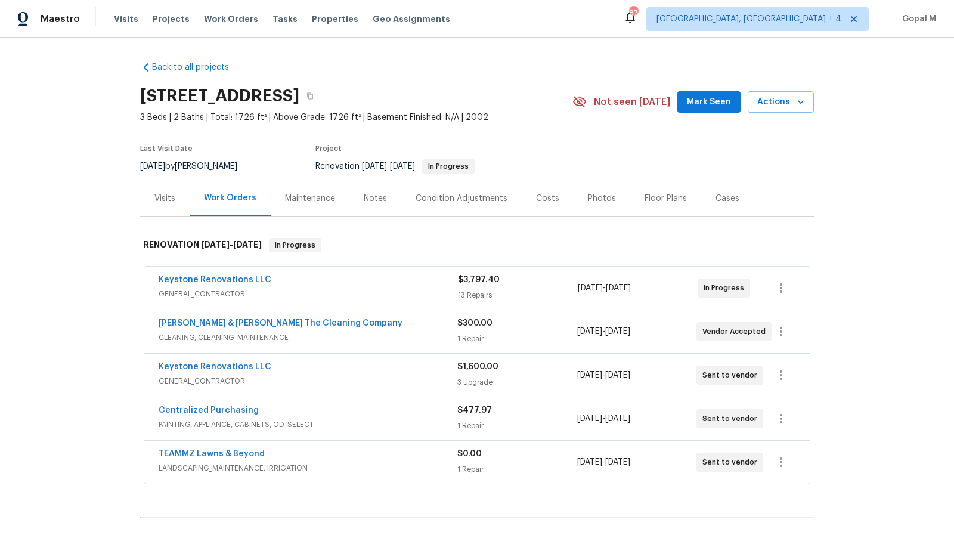
click at [536, 281] on div "$3,797.40" at bounding box center [518, 280] width 120 height 12
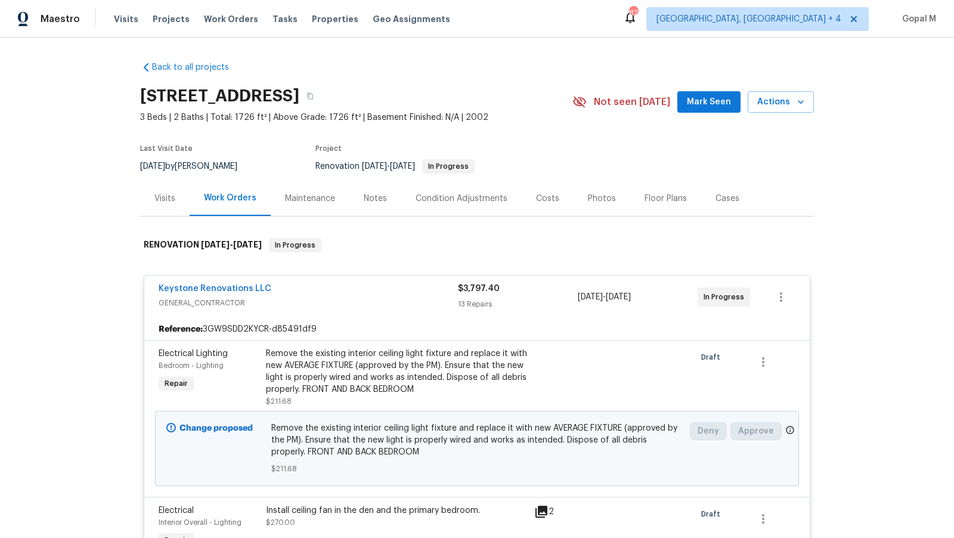
click at [543, 292] on div "$3,797.40" at bounding box center [518, 289] width 120 height 12
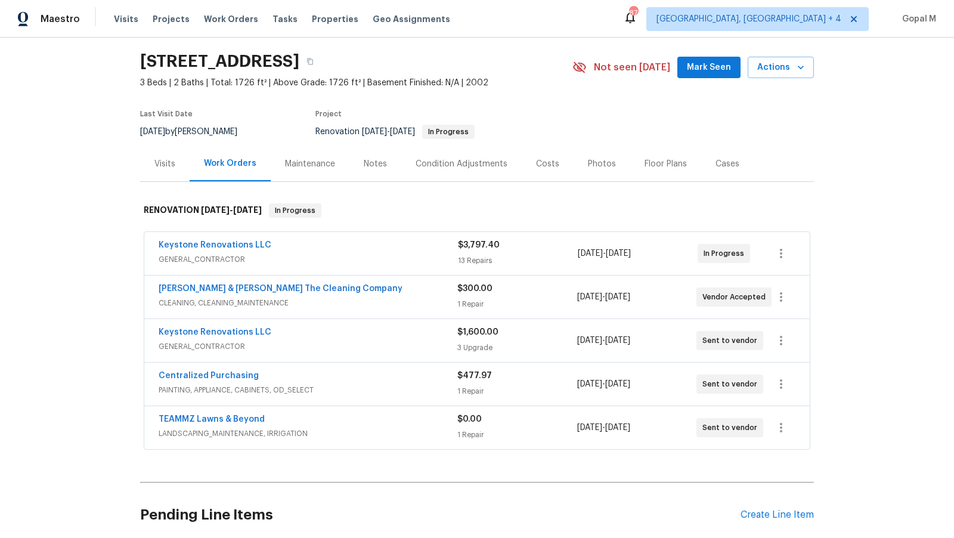
scroll to position [36, 0]
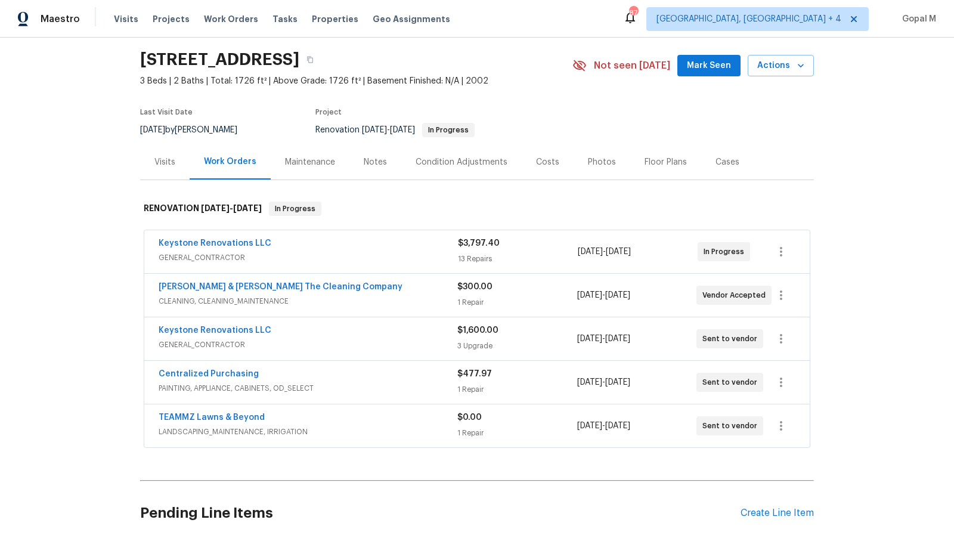
click at [543, 292] on div "$300.00 1 Repair" at bounding box center [516, 295] width 119 height 29
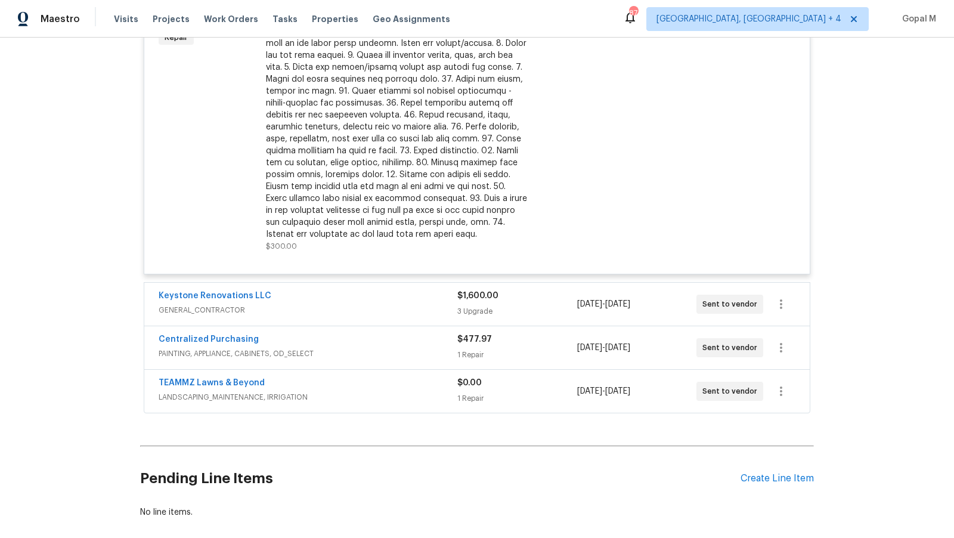
scroll to position [449, 0]
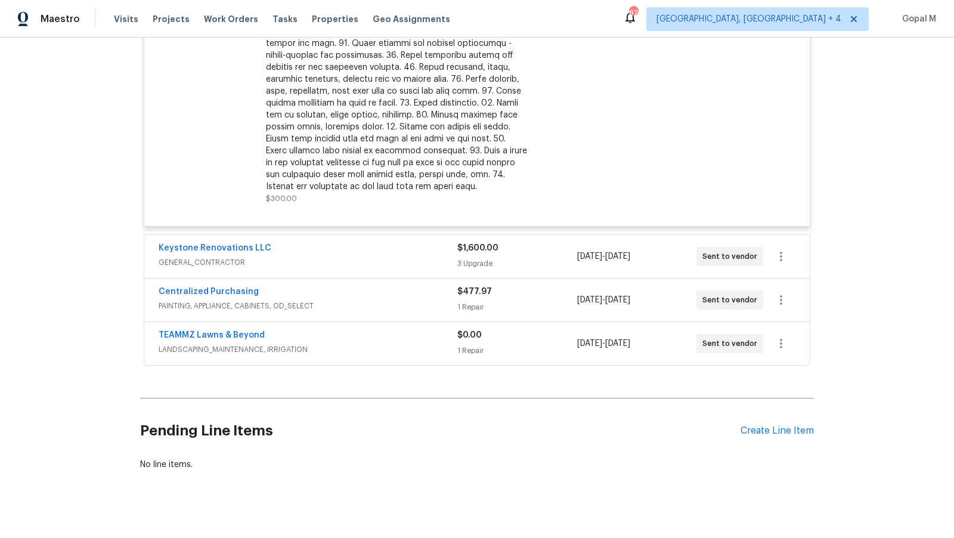
click at [543, 253] on div "$1,600.00 3 Upgrade" at bounding box center [516, 256] width 119 height 29
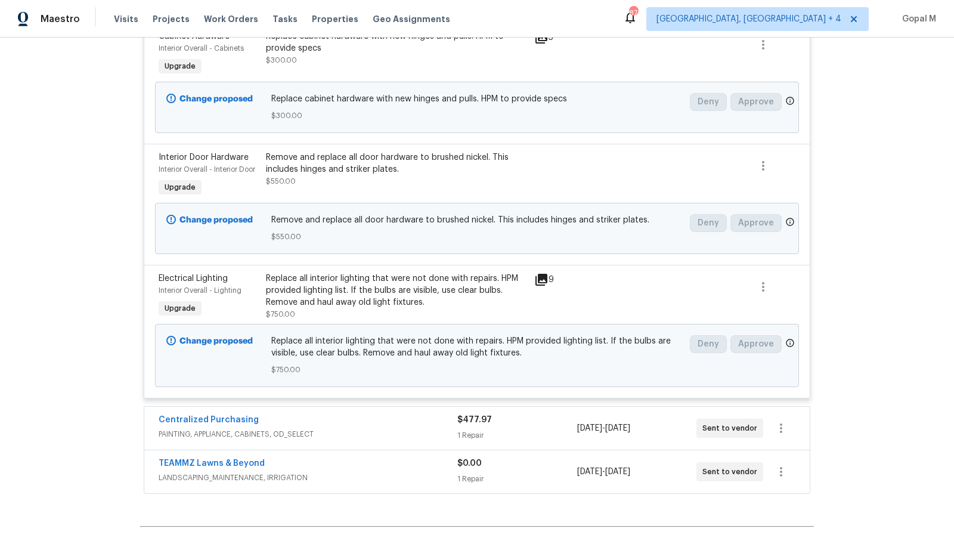
scroll to position [741, 0]
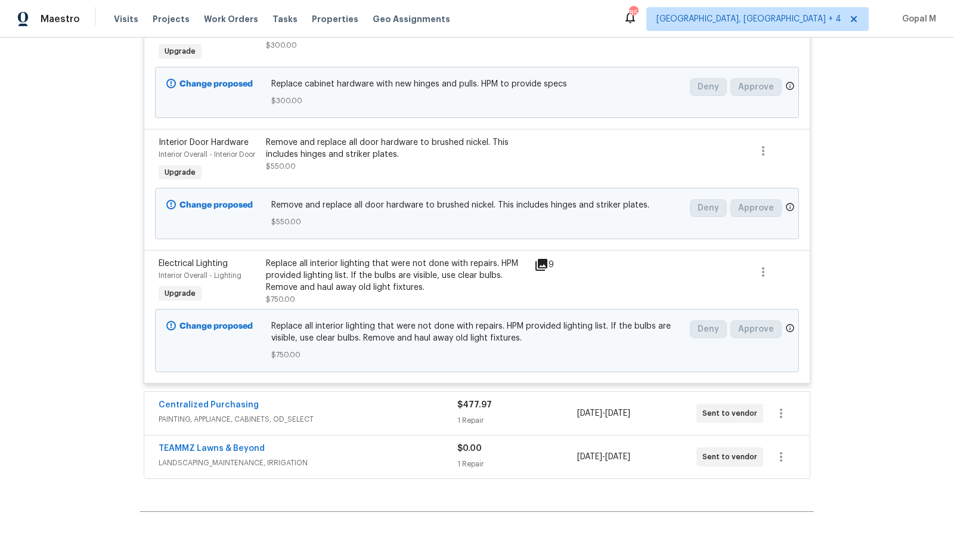
drag, startPoint x: 567, startPoint y: 264, endPoint x: 582, endPoint y: 247, distance: 22.4
click at [568, 254] on div "9" at bounding box center [558, 281] width 54 height 55
click at [541, 409] on div "$477.97 1 Repair" at bounding box center [516, 413] width 119 height 29
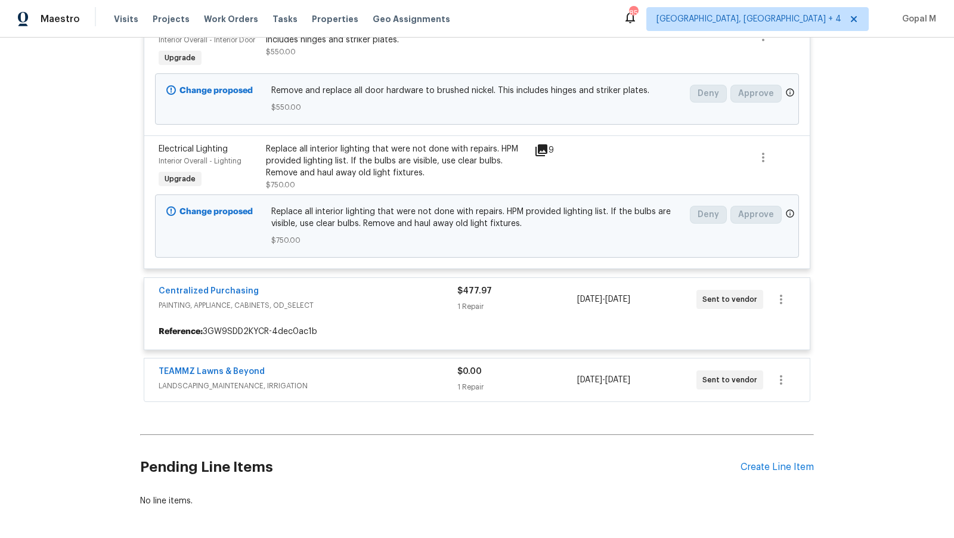
scroll to position [857, 0]
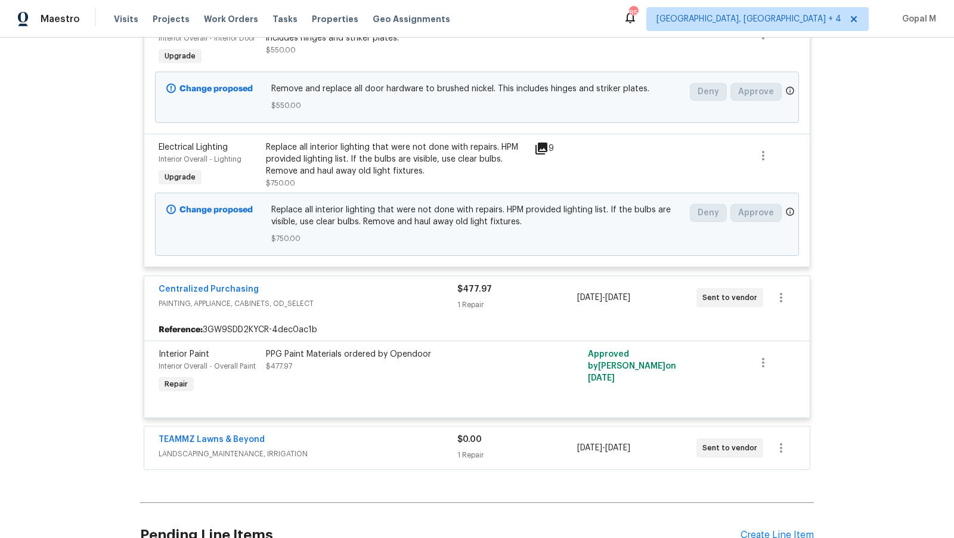
click at [539, 441] on div "$0.00 1 Repair" at bounding box center [516, 447] width 119 height 29
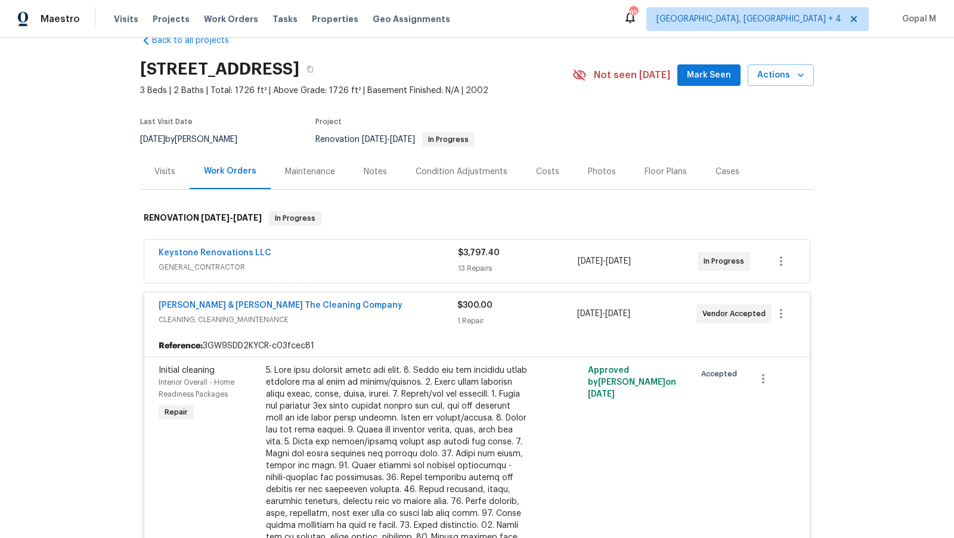
scroll to position [0, 0]
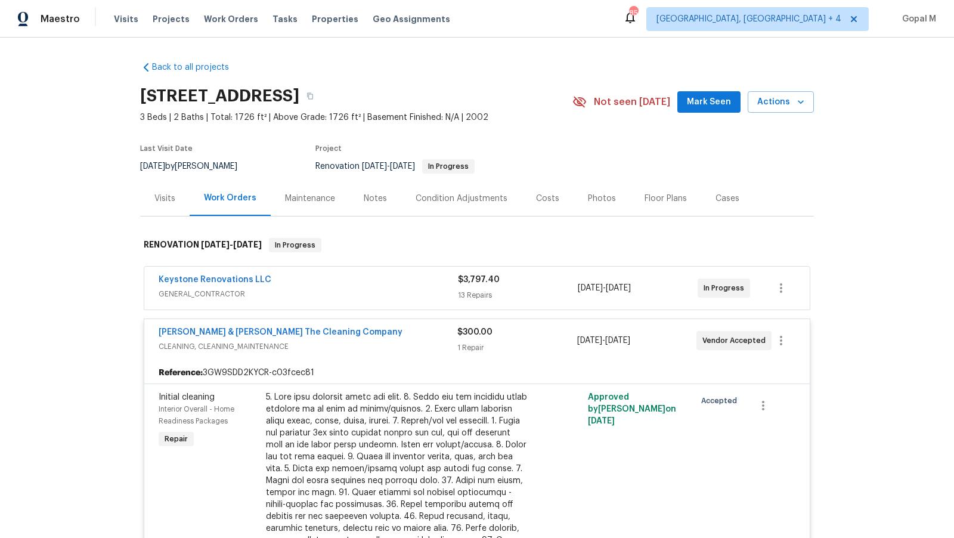
click at [549, 283] on div "$3,797.40" at bounding box center [518, 280] width 120 height 12
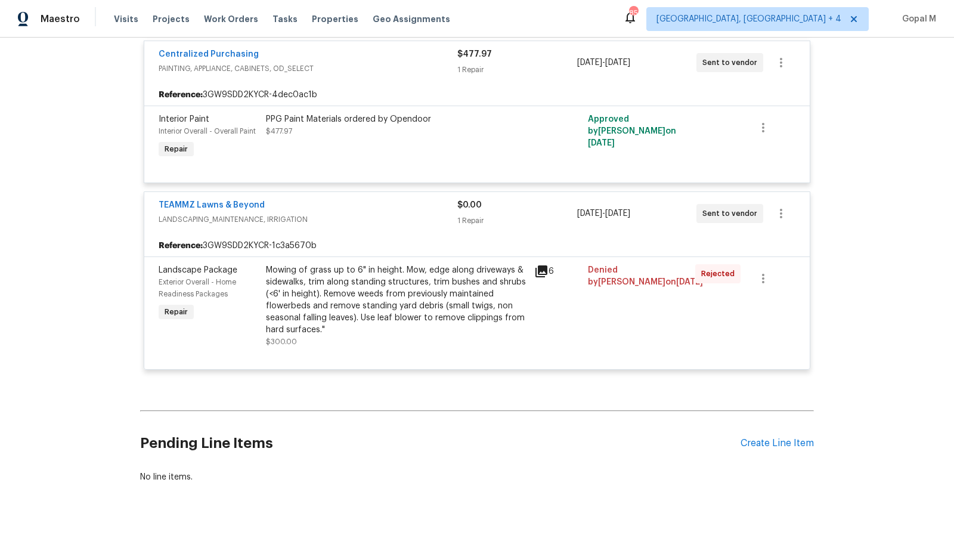
scroll to position [2797, 0]
click at [440, 289] on div "Mowing of grass up to 6" in height. Mow, edge along driveways & sidewalks, trim…" at bounding box center [396, 300] width 261 height 72
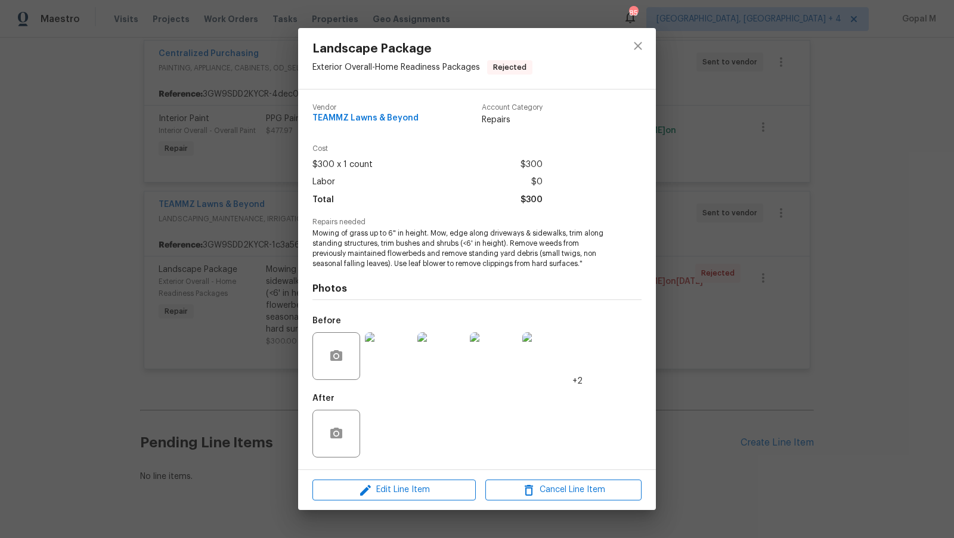
click at [394, 358] on img at bounding box center [389, 356] width 48 height 48
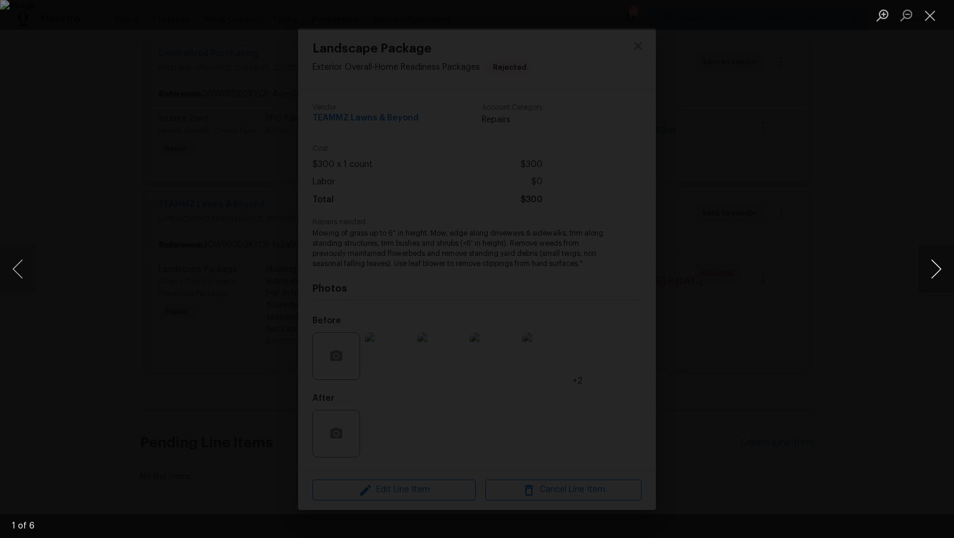
click at [930, 276] on button "Next image" at bounding box center [936, 269] width 36 height 48
click at [930, 262] on button "Next image" at bounding box center [936, 269] width 36 height 48
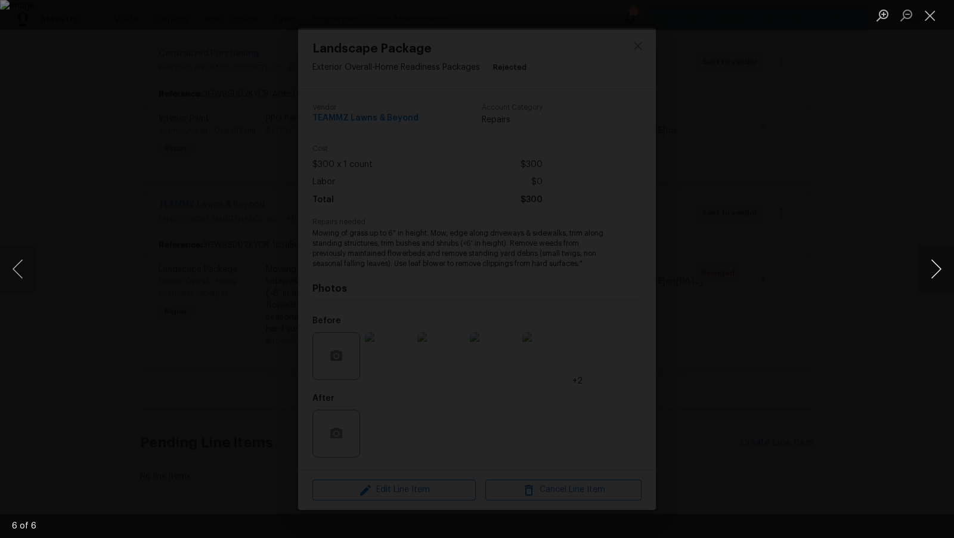
click at [930, 262] on button "Next image" at bounding box center [936, 269] width 36 height 48
click at [930, 260] on button "Next image" at bounding box center [936, 269] width 36 height 48
click at [936, 13] on button "Close lightbox" at bounding box center [930, 15] width 24 height 21
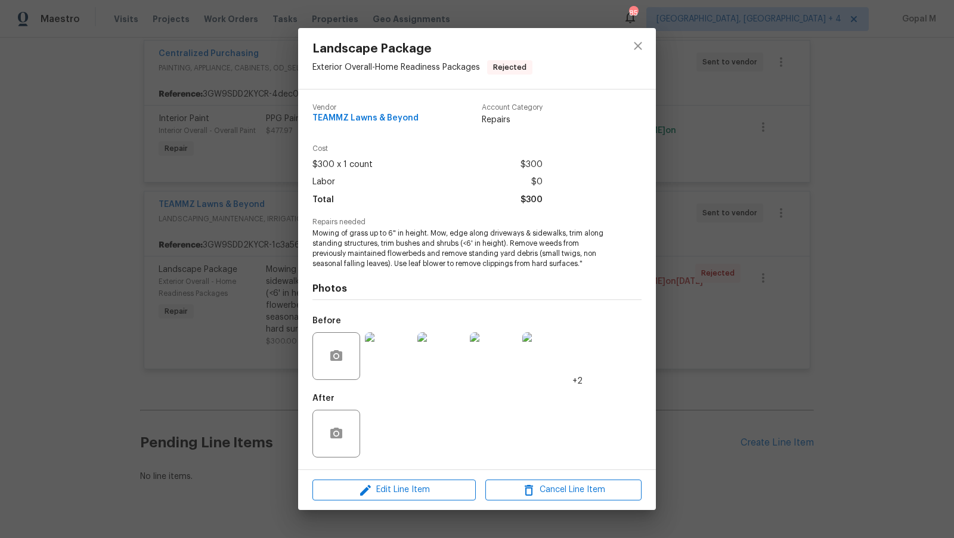
click at [710, 335] on div "Landscape Package Exterior Overall - Home Readiness Packages Rejected Vendor TE…" at bounding box center [477, 269] width 954 height 538
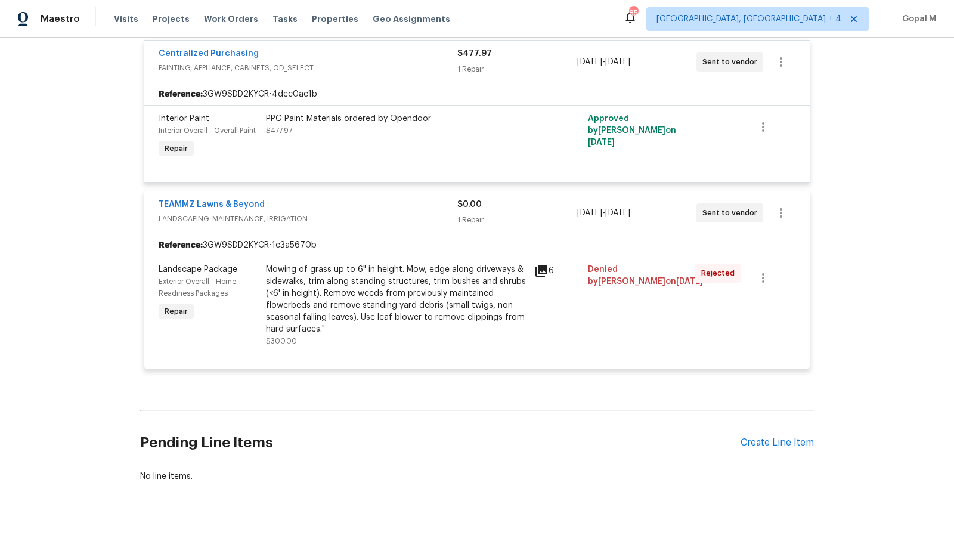
click at [420, 298] on div "Mowing of grass up to 6" in height. Mow, edge along driveways & sidewalks, trim…" at bounding box center [396, 300] width 261 height 72
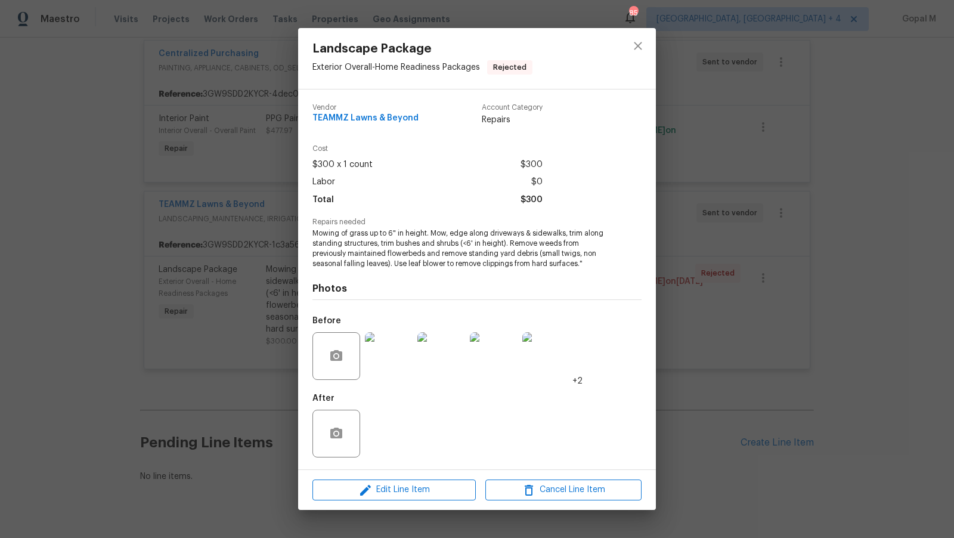
click at [383, 353] on img at bounding box center [389, 356] width 48 height 48
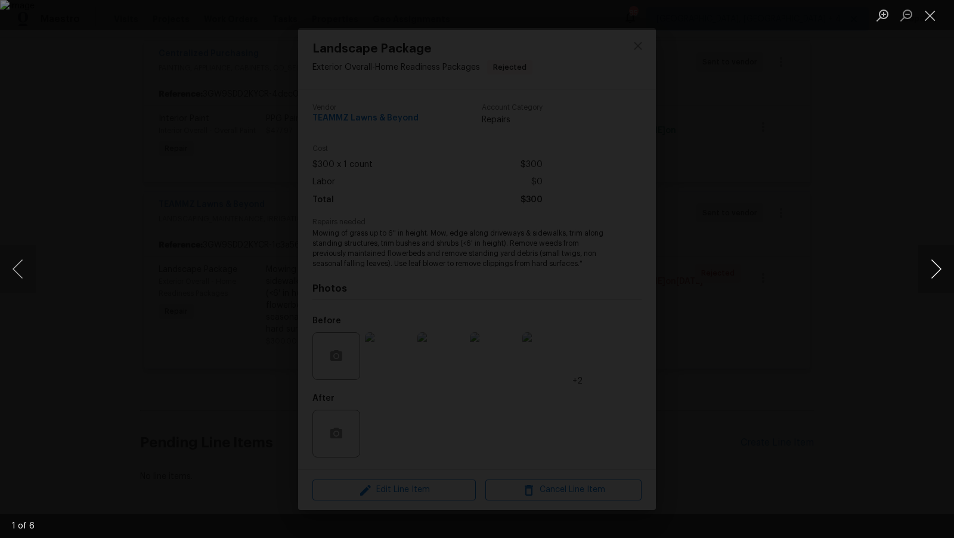
click at [921, 261] on button "Next image" at bounding box center [936, 269] width 36 height 48
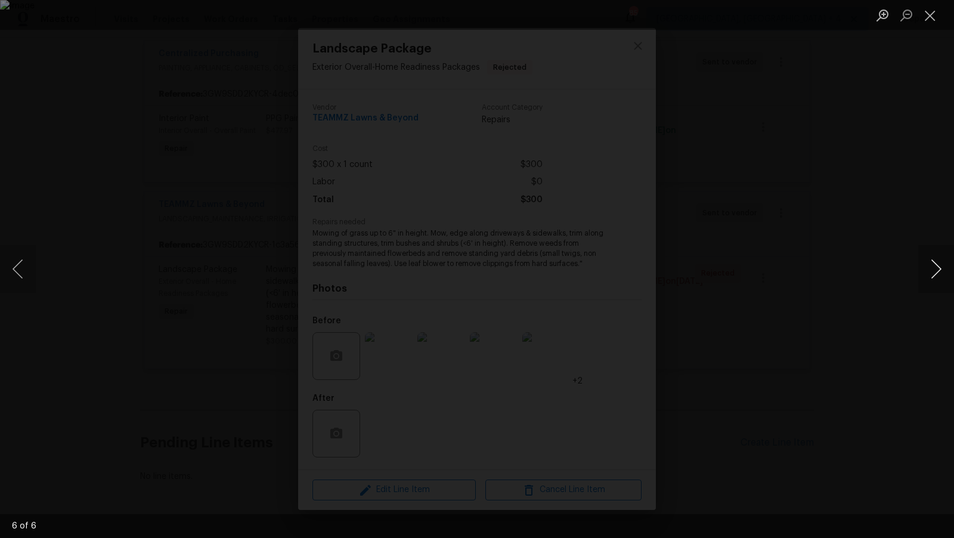
click at [920, 260] on button "Next image" at bounding box center [936, 269] width 36 height 48
click at [931, 12] on button "Close lightbox" at bounding box center [930, 15] width 24 height 21
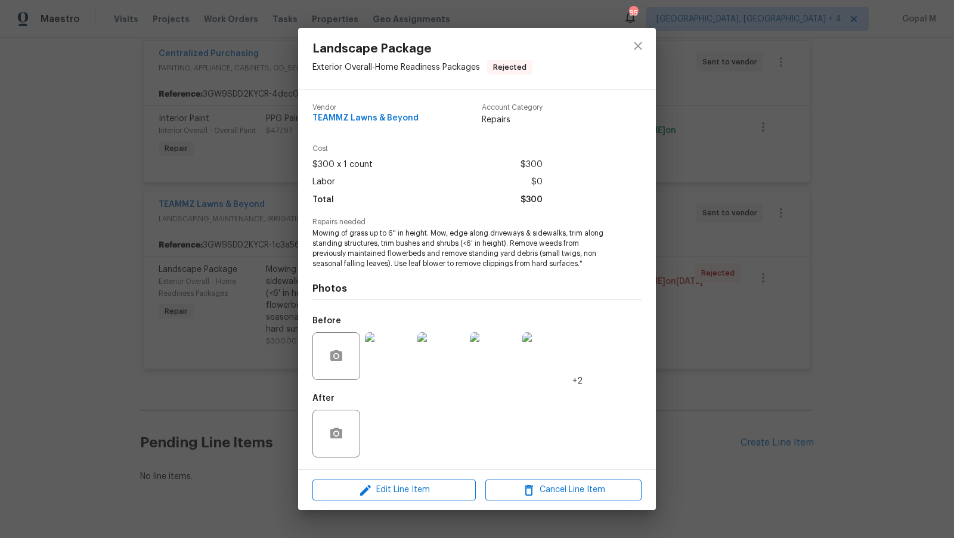
click at [717, 412] on div "Landscape Package Exterior Overall - Home Readiness Packages Rejected Vendor TE…" at bounding box center [477, 269] width 954 height 538
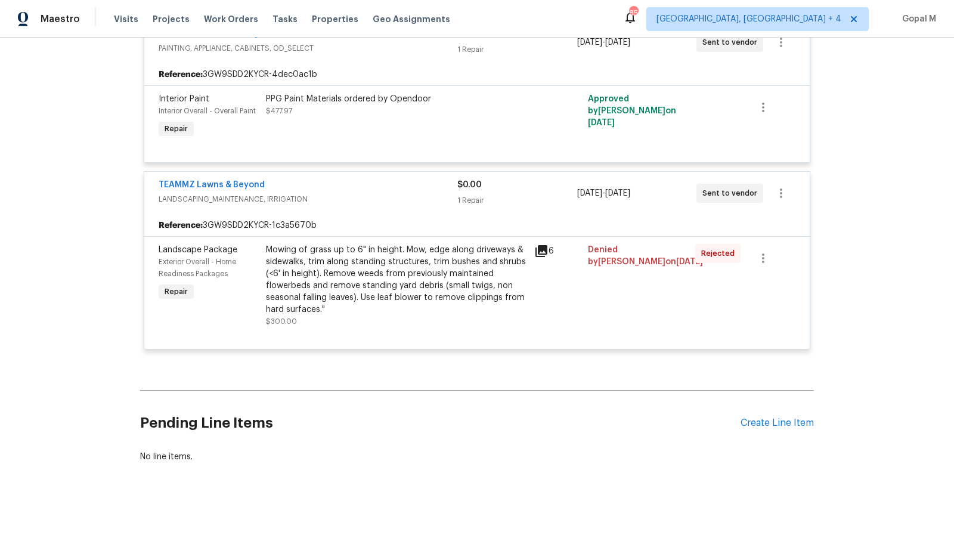
scroll to position [2817, 0]
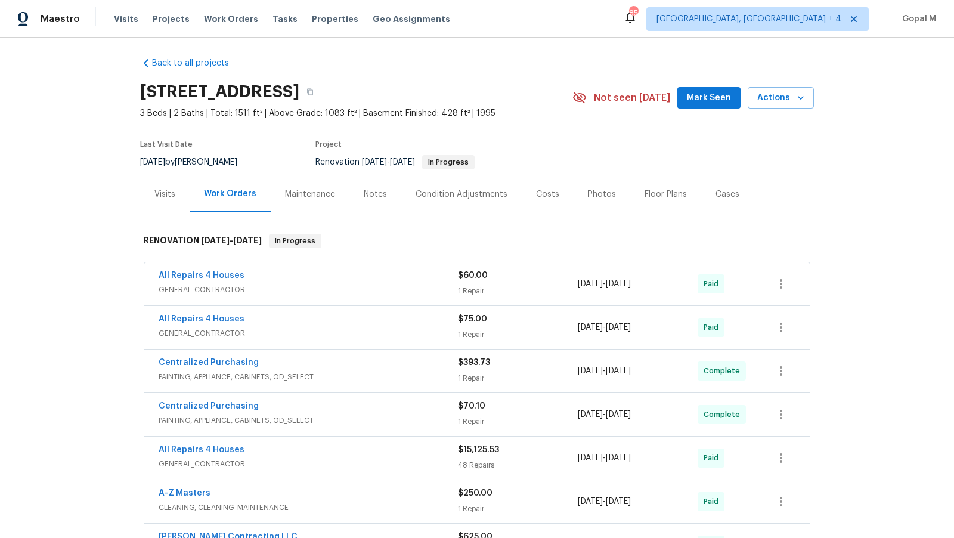
scroll to position [3, 0]
